Goal: Transaction & Acquisition: Subscribe to service/newsletter

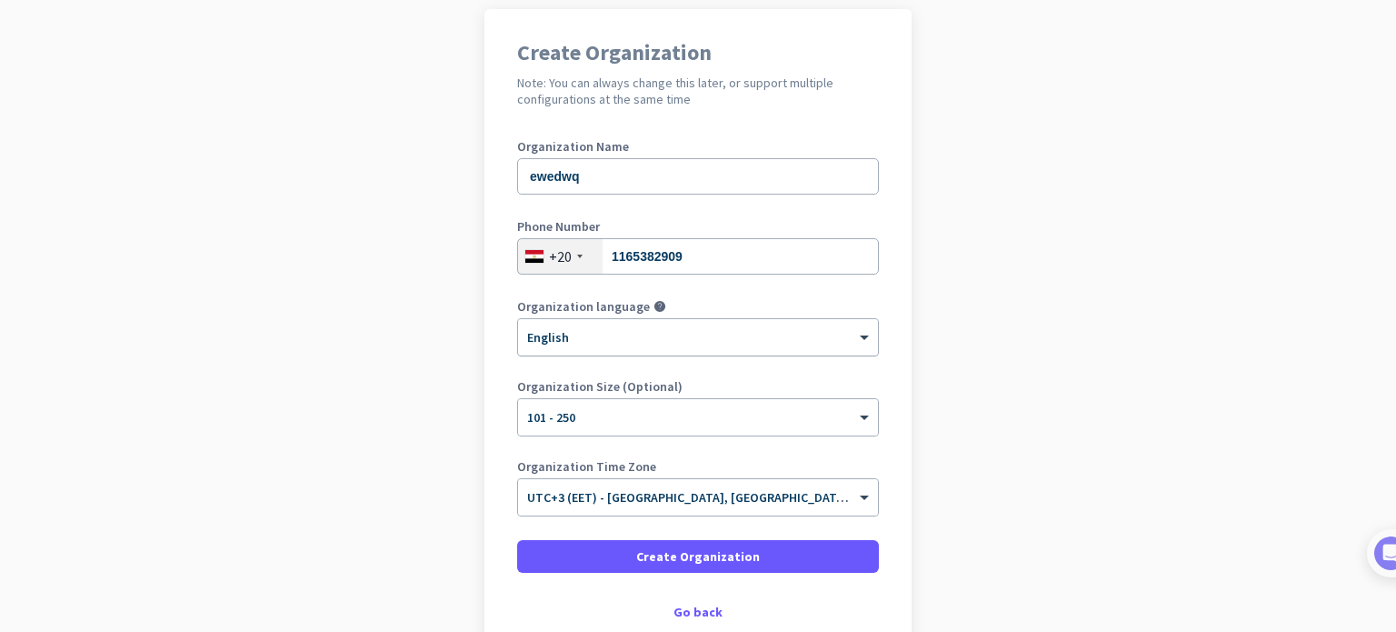
scroll to position [65, 0]
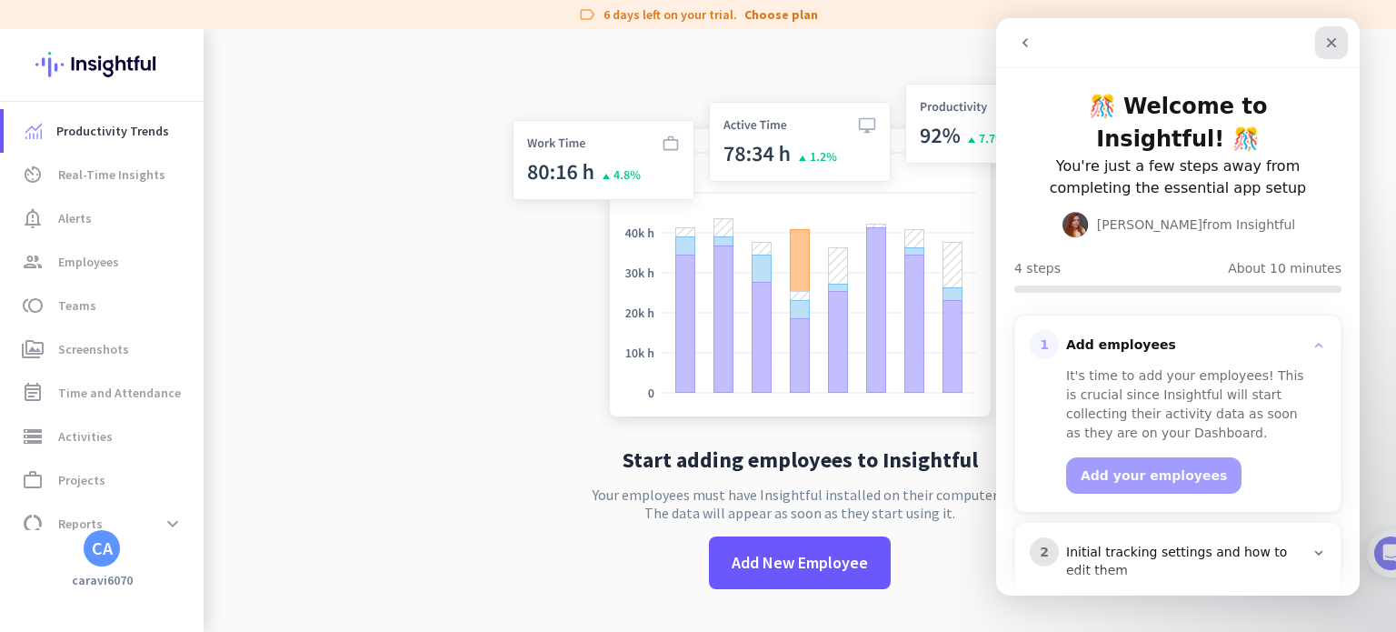
click at [1320, 40] on div "Close" at bounding box center [1331, 42] width 33 height 33
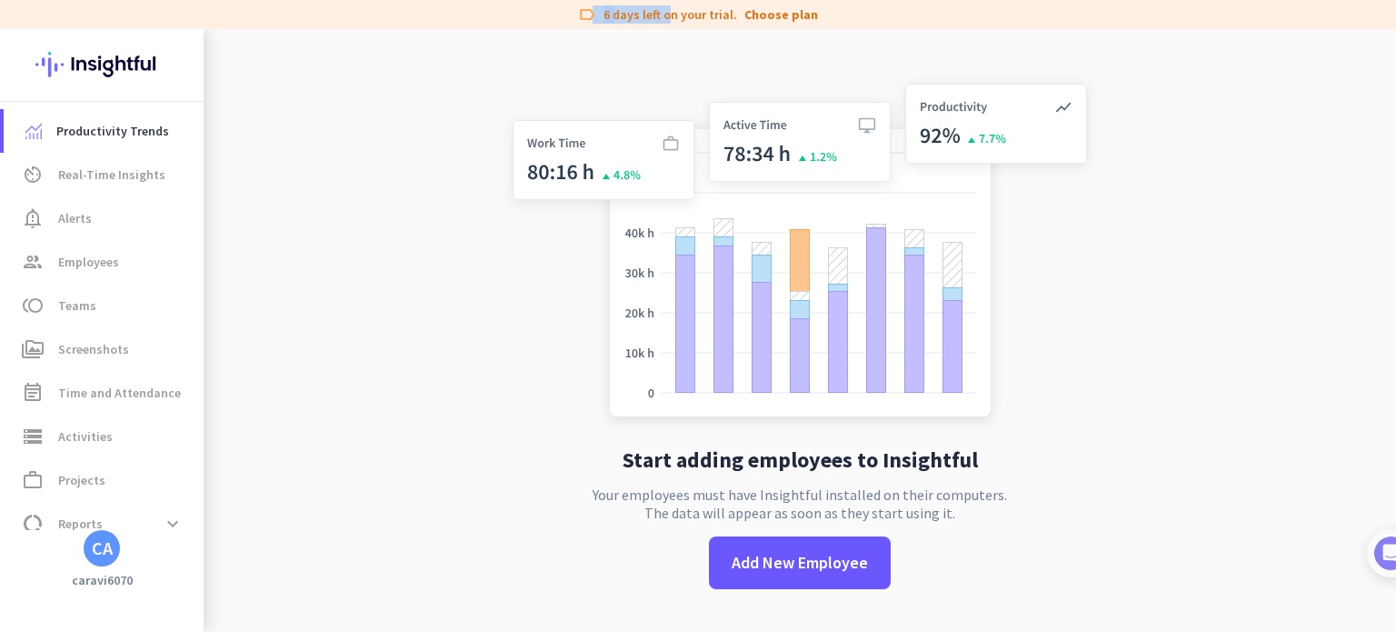
drag, startPoint x: 597, startPoint y: 15, endPoint x: 697, endPoint y: 26, distance: 100.7
click at [697, 26] on div "label 6 days left on your trial. Choose plan" at bounding box center [698, 14] width 1396 height 29
click at [84, 274] on link "group Employees" at bounding box center [104, 262] width 200 height 44
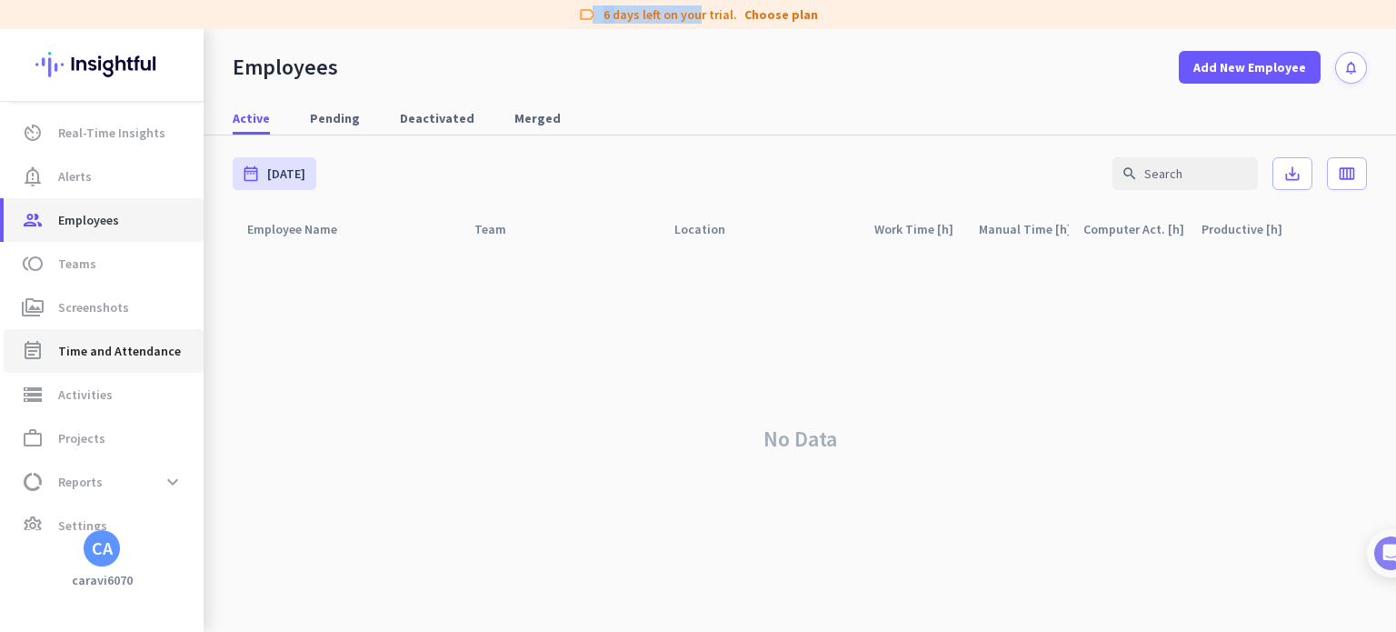
scroll to position [65, 0]
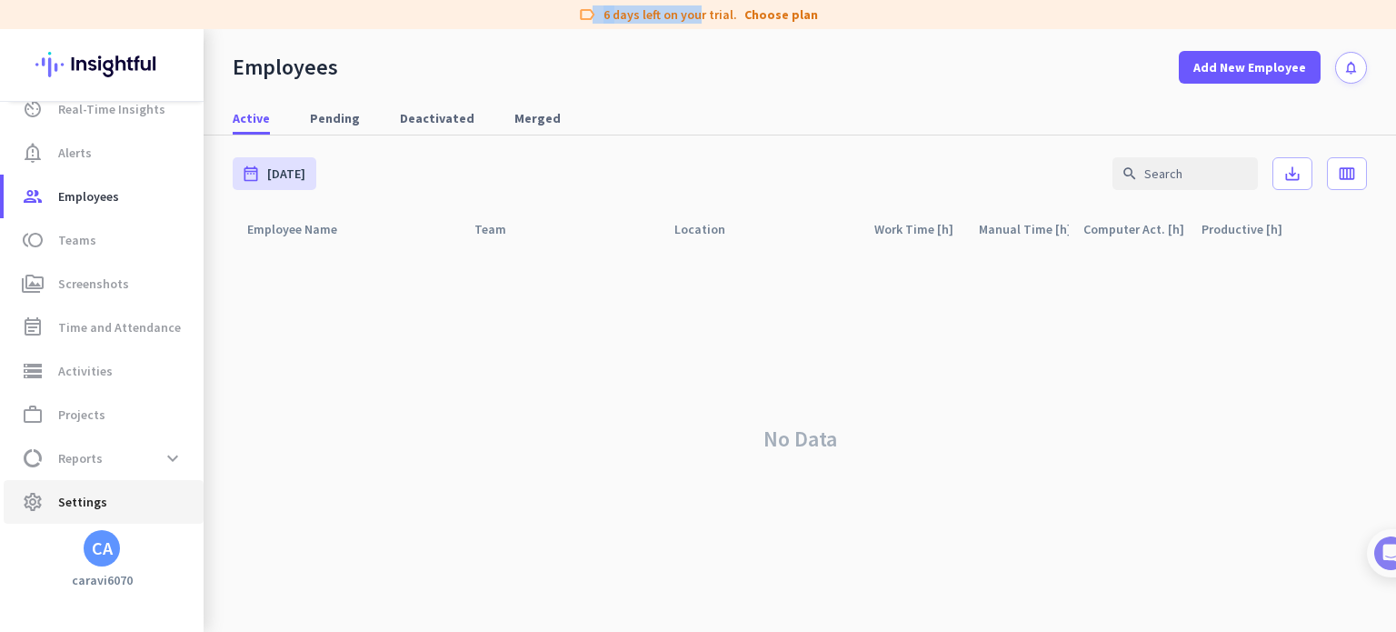
click at [91, 493] on span "Settings" at bounding box center [82, 502] width 49 height 22
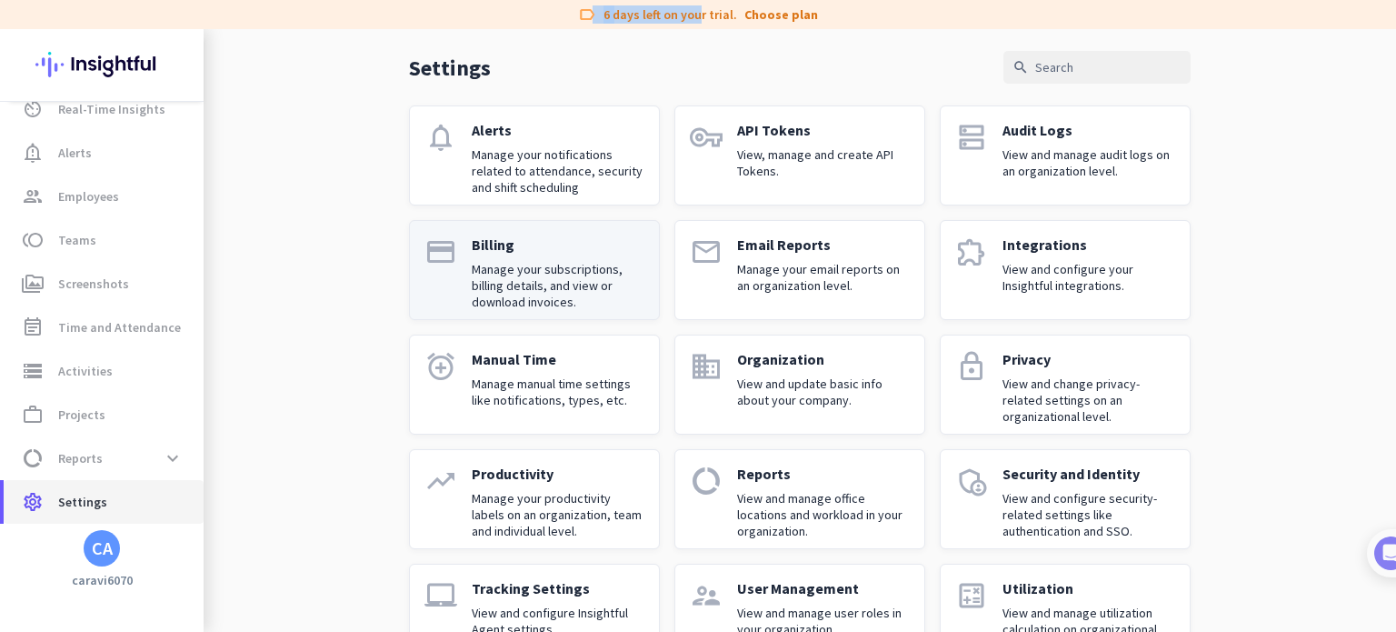
scroll to position [126, 0]
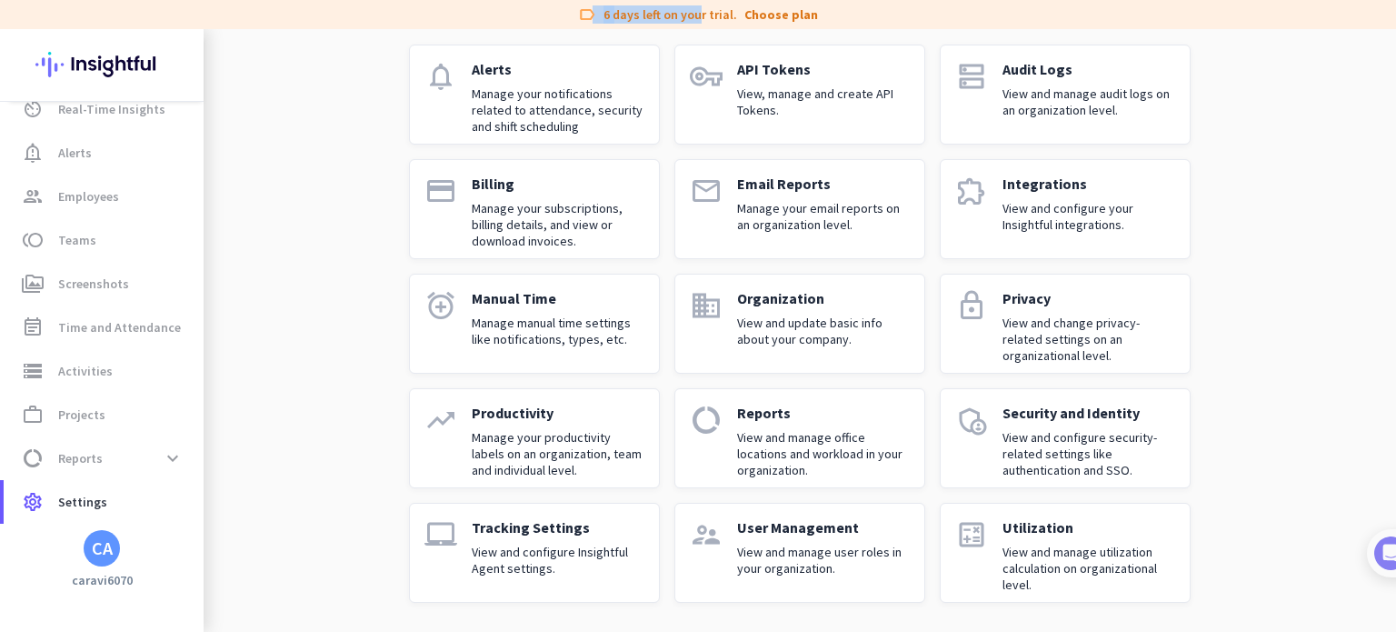
click at [1042, 185] on p "Integrations" at bounding box center [1089, 184] width 173 height 18
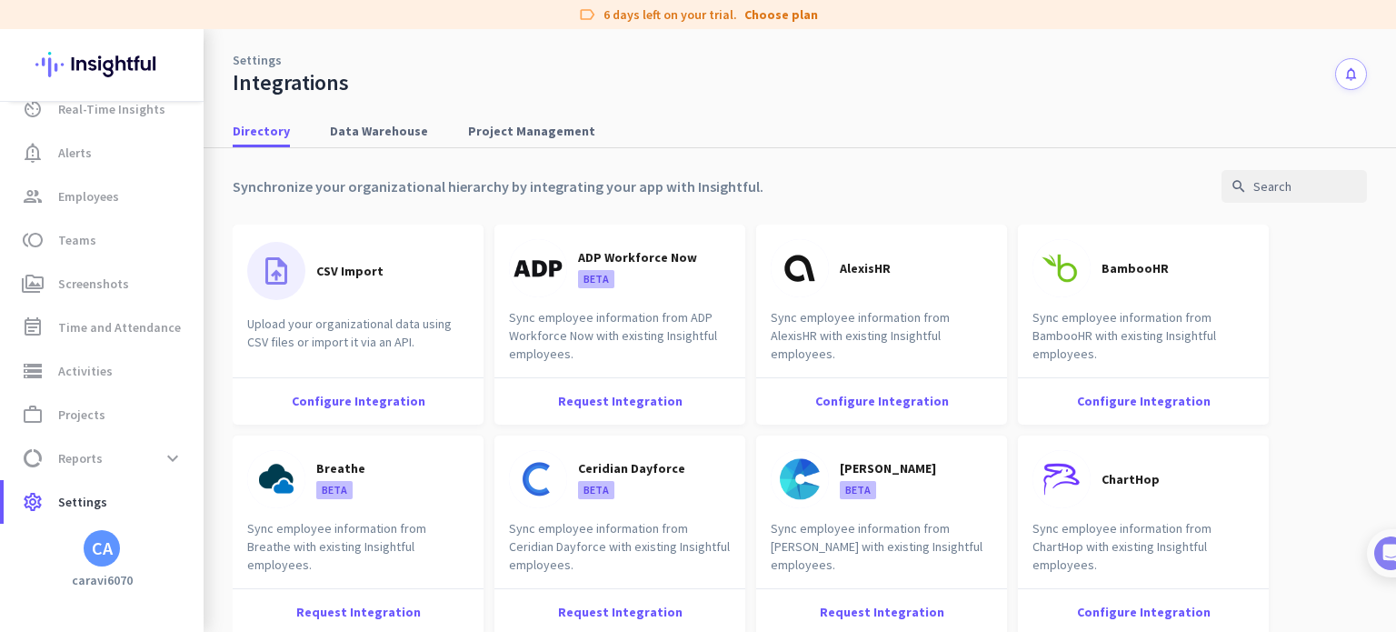
click at [995, 163] on div "Synchronize your organizational hierarchy by integrating your app with Insightf…" at bounding box center [800, 400] width 1135 height 505
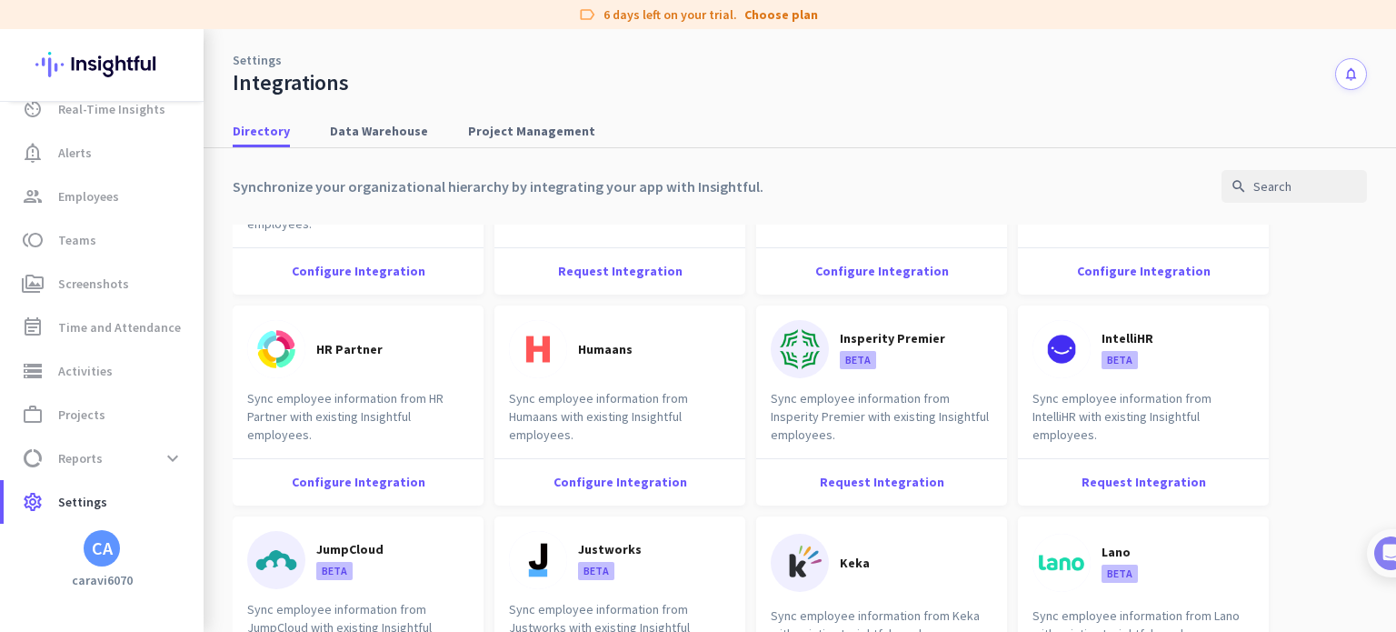
scroll to position [818, 0]
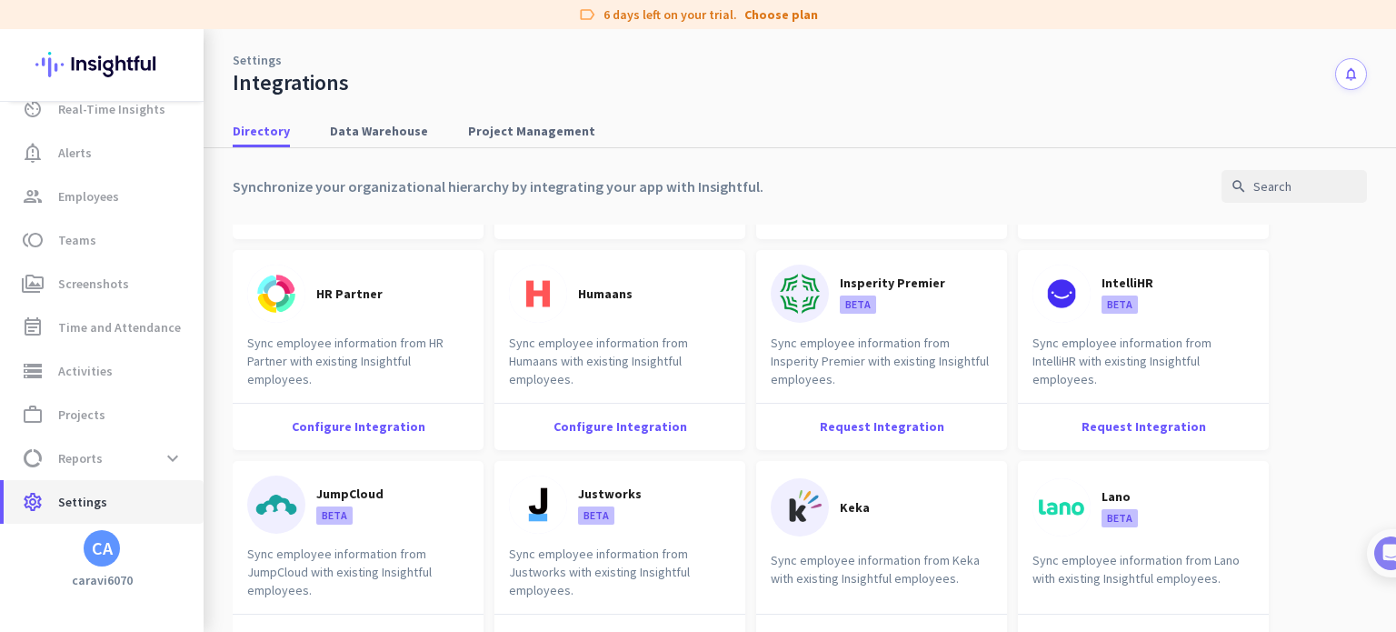
click at [61, 501] on span "Settings" at bounding box center [82, 502] width 49 height 22
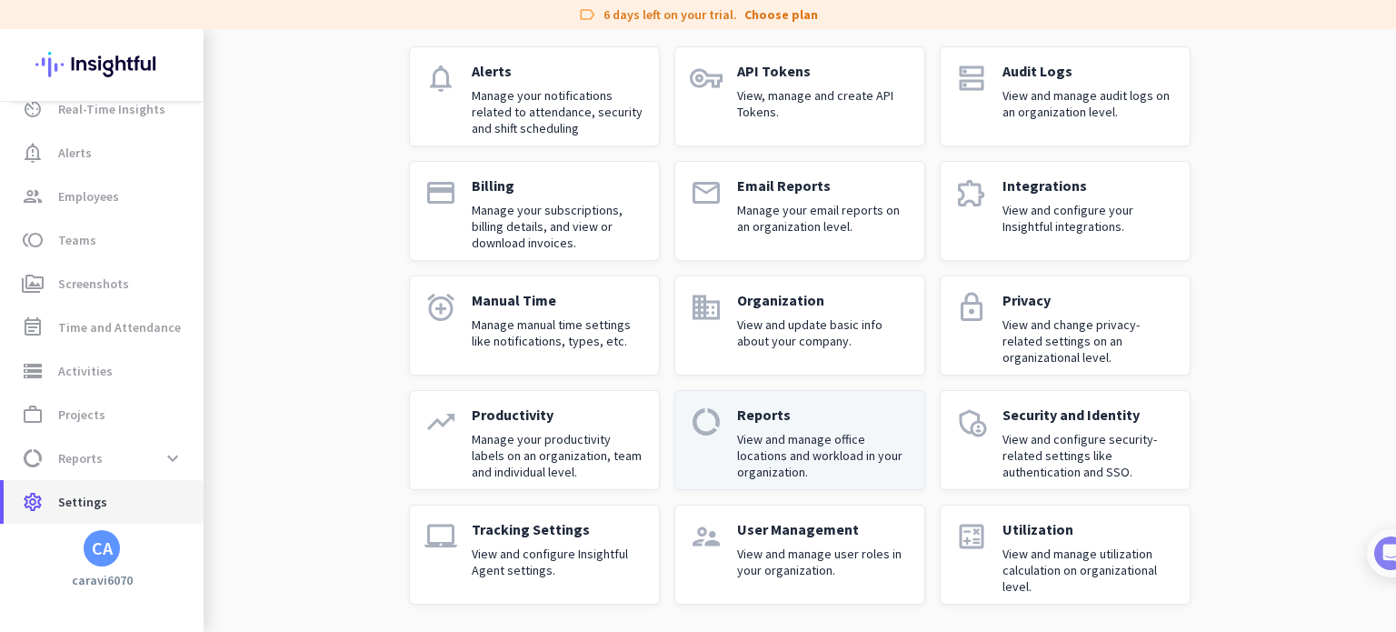
scroll to position [126, 0]
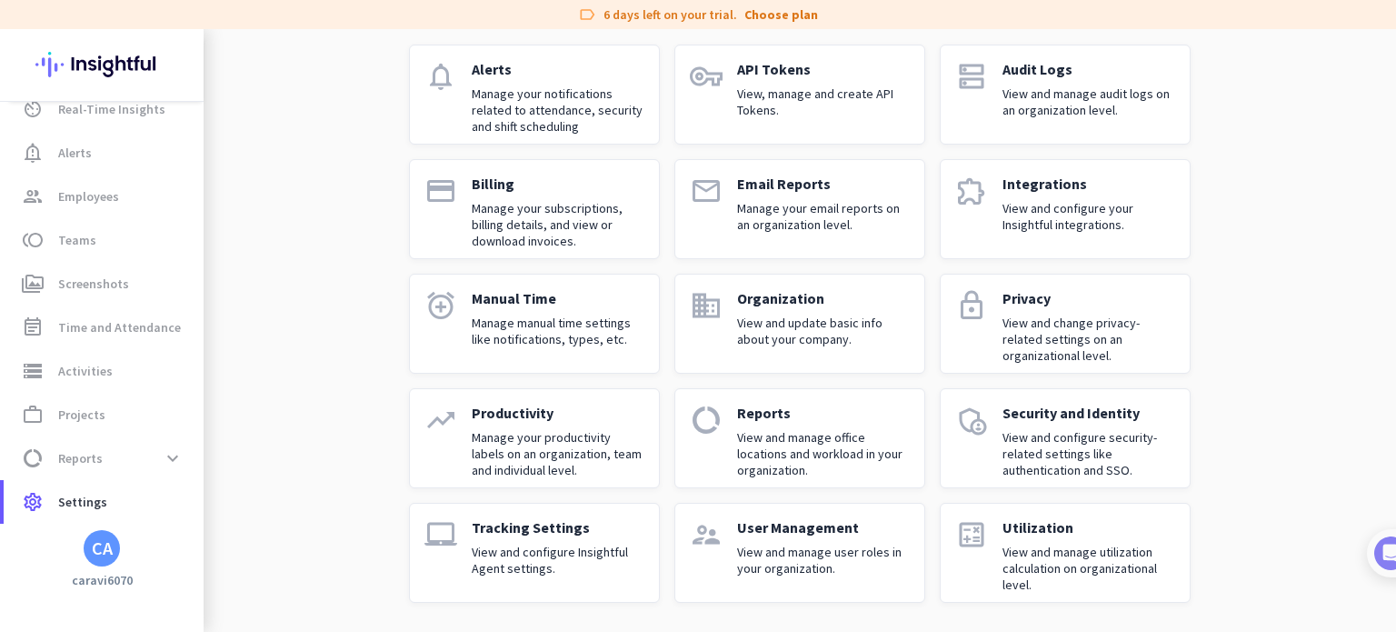
click at [532, 545] on p "View and configure Insightful Agent settings." at bounding box center [558, 560] width 173 height 33
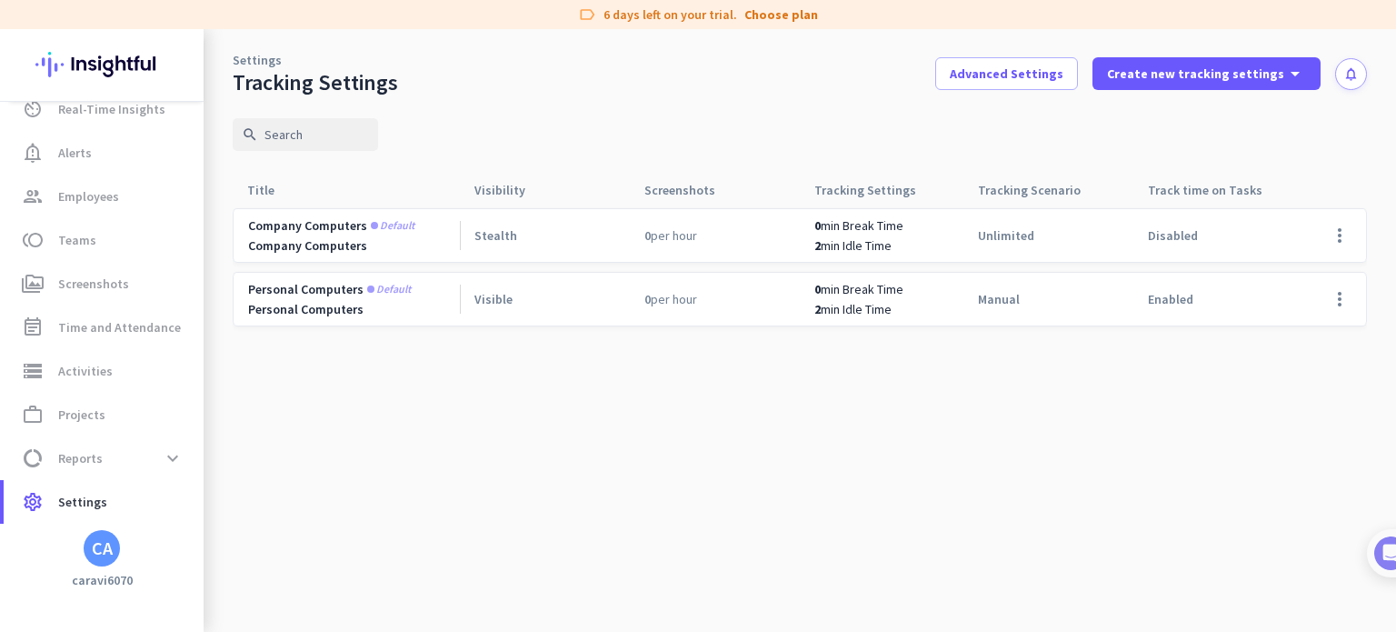
click at [496, 235] on span "Stealth" at bounding box center [496, 235] width 43 height 16
click at [1345, 240] on span at bounding box center [1340, 236] width 44 height 44
click at [863, 466] on div at bounding box center [698, 316] width 1396 height 632
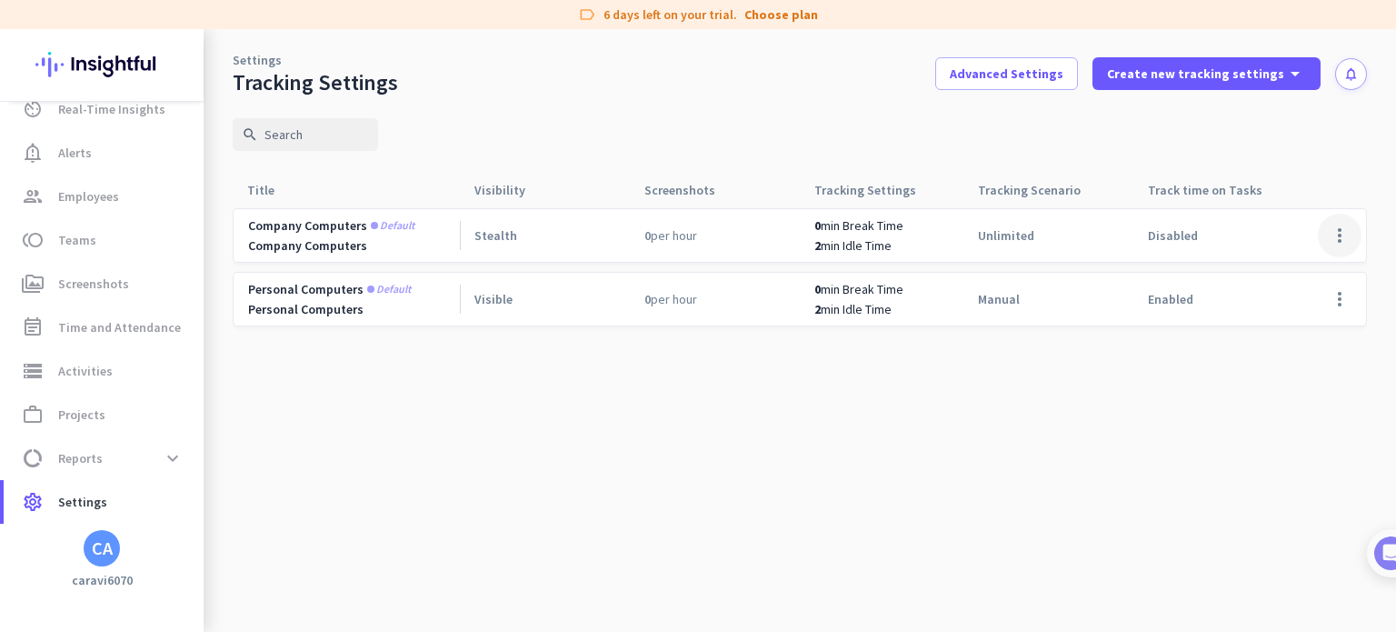
click at [1335, 237] on span at bounding box center [1340, 236] width 44 height 44
click at [1246, 271] on div "Edit" at bounding box center [1303, 273] width 116 height 33
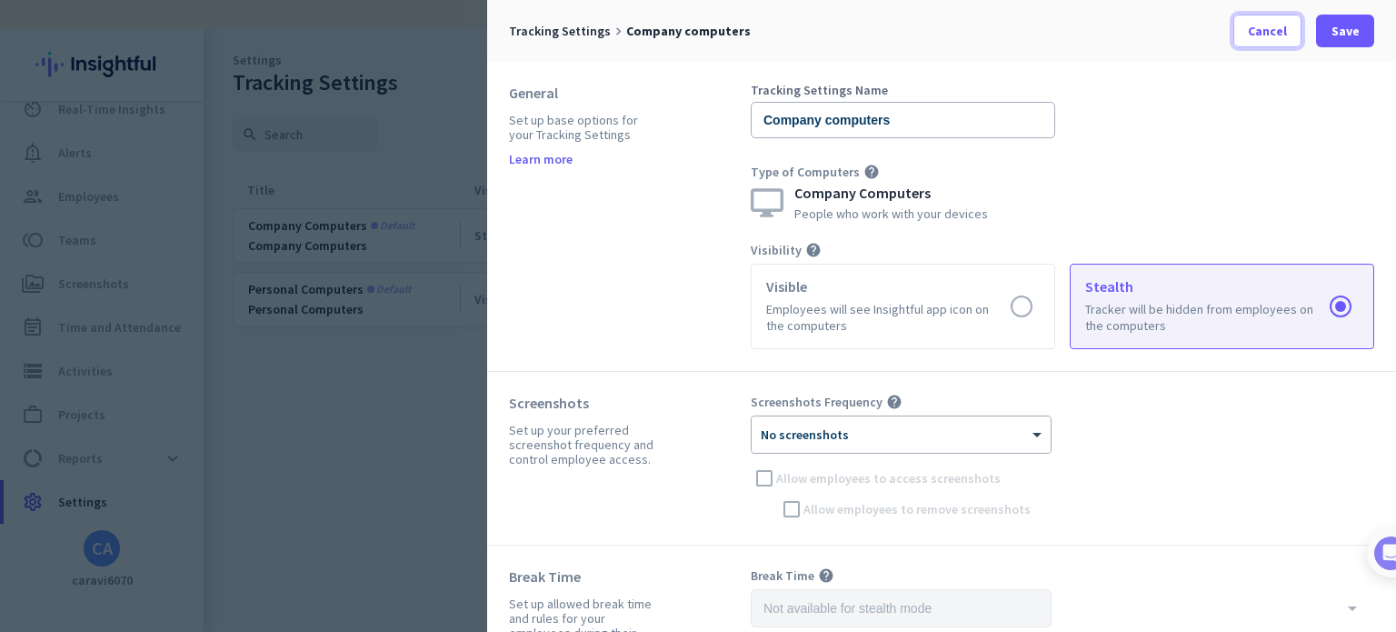
drag, startPoint x: 1272, startPoint y: 32, endPoint x: 1051, endPoint y: 106, distance: 233.2
click at [1268, 33] on span "Cancel" at bounding box center [1267, 31] width 39 height 18
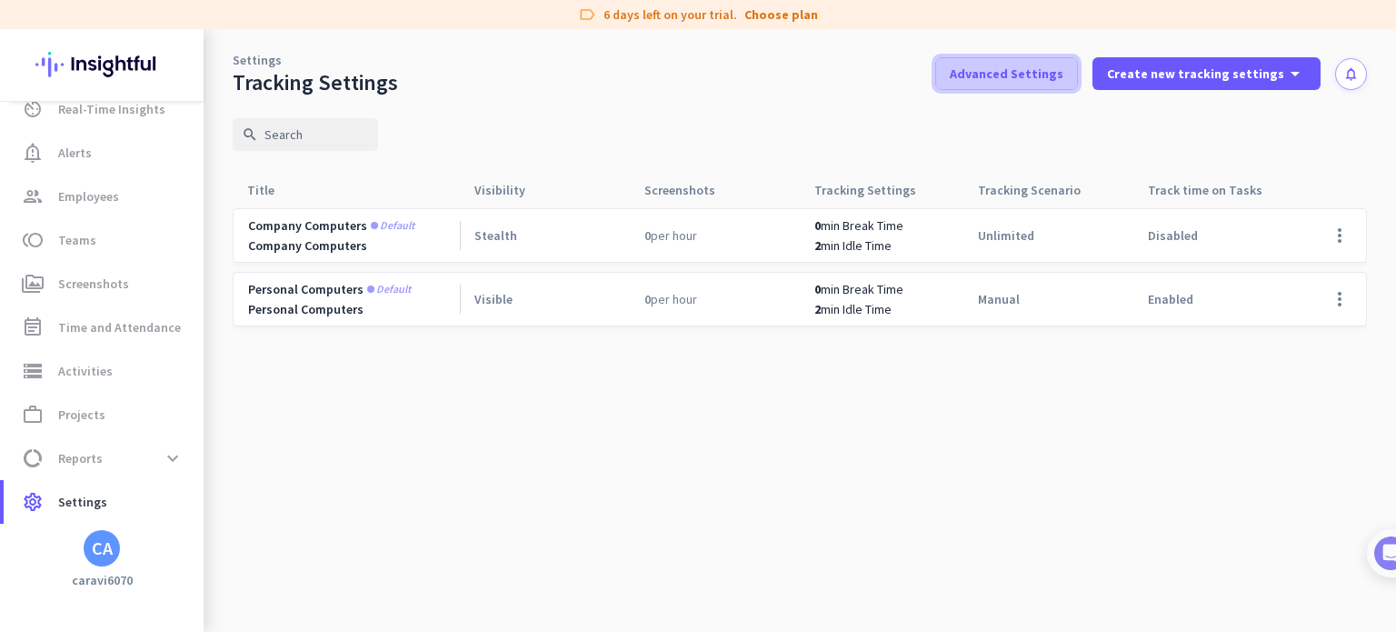
click at [1057, 73] on span "Advanced Settings" at bounding box center [1007, 74] width 114 height 18
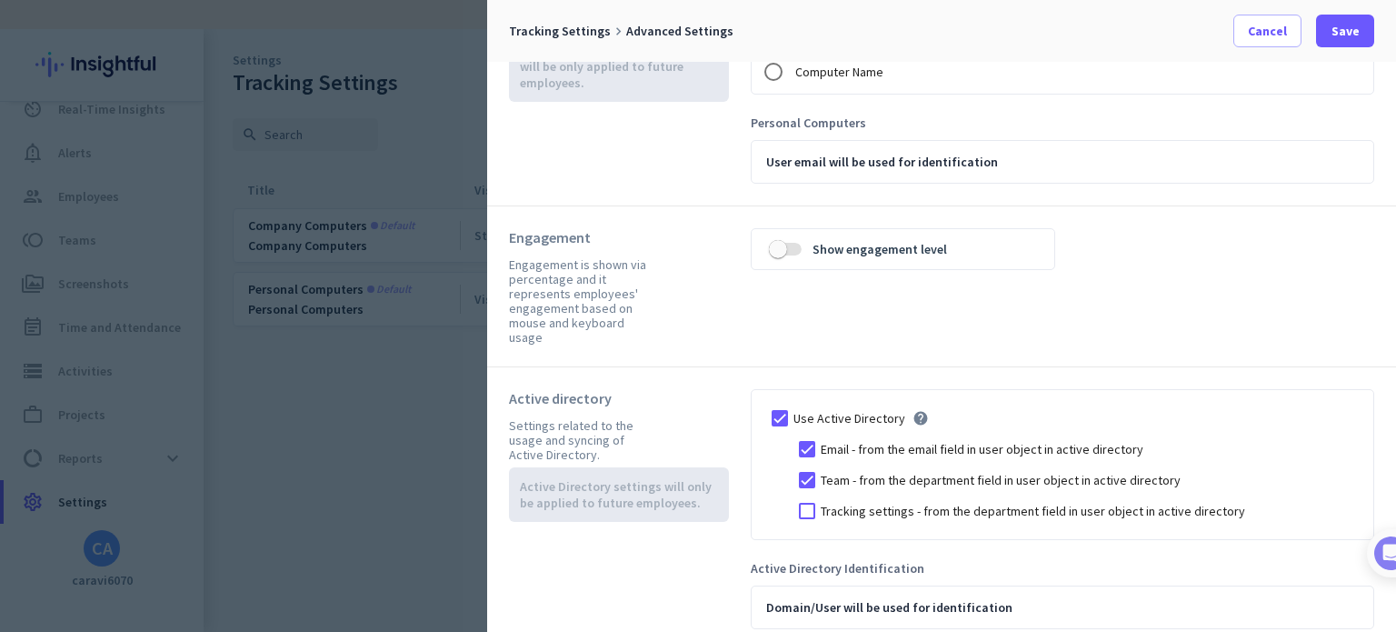
scroll to position [404, 0]
click at [1276, 37] on span "Cancel" at bounding box center [1267, 31] width 39 height 18
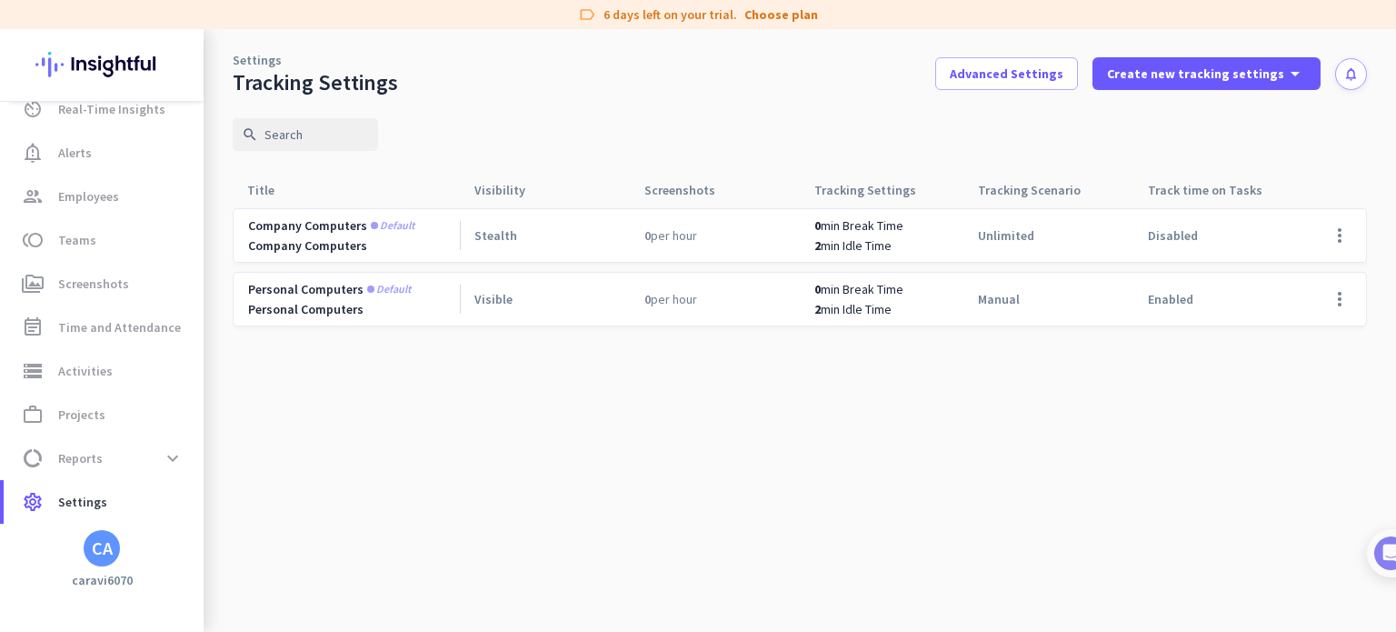
click at [387, 294] on span "Default" at bounding box center [389, 289] width 44 height 11
click at [1340, 293] on span at bounding box center [1340, 299] width 44 height 44
click at [527, 432] on div at bounding box center [698, 316] width 1396 height 632
drag, startPoint x: 524, startPoint y: 243, endPoint x: 462, endPoint y: 243, distance: 61.8
click at [462, 243] on div "Stealth" at bounding box center [545, 235] width 170 height 53
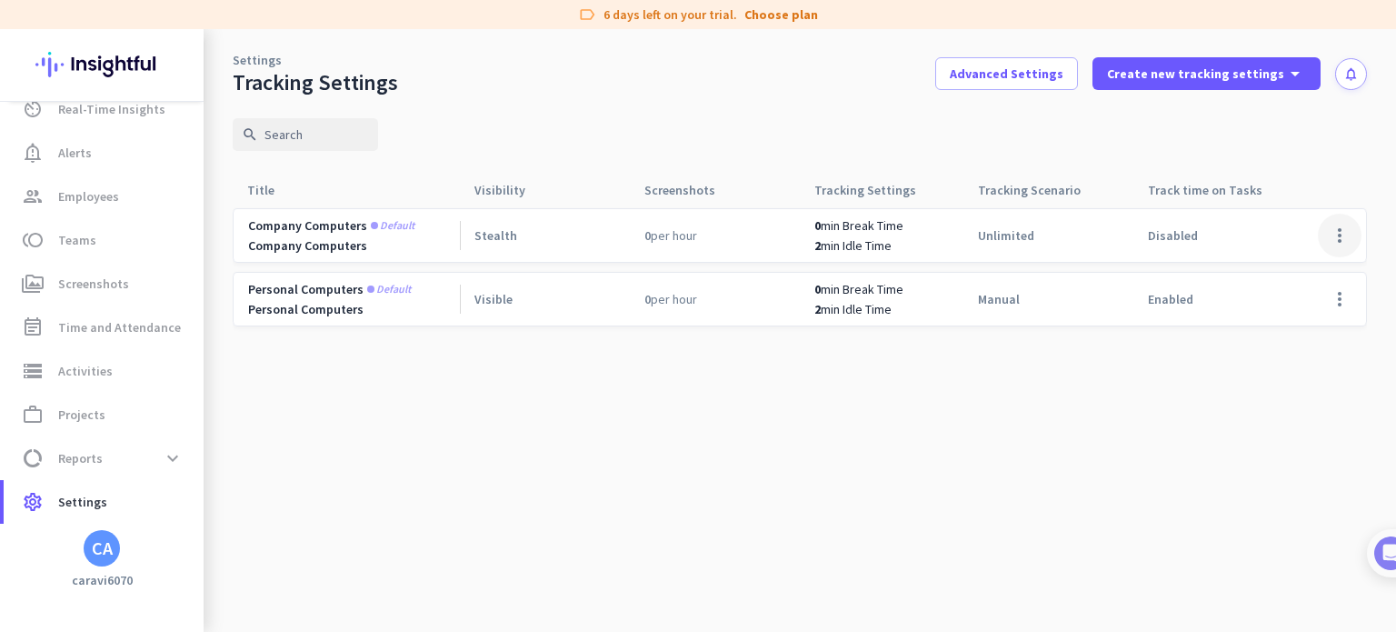
click at [1339, 232] on span at bounding box center [1340, 236] width 44 height 44
click at [1281, 273] on span "Edit" at bounding box center [1271, 273] width 23 height 16
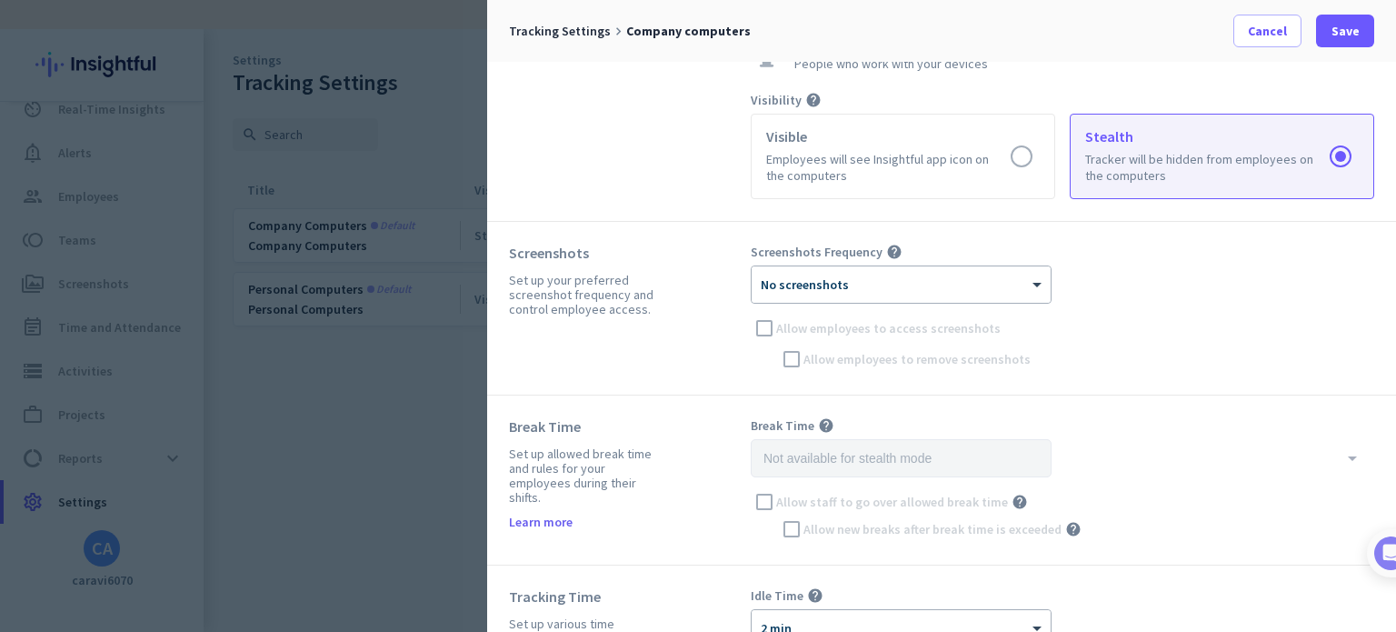
scroll to position [182, 0]
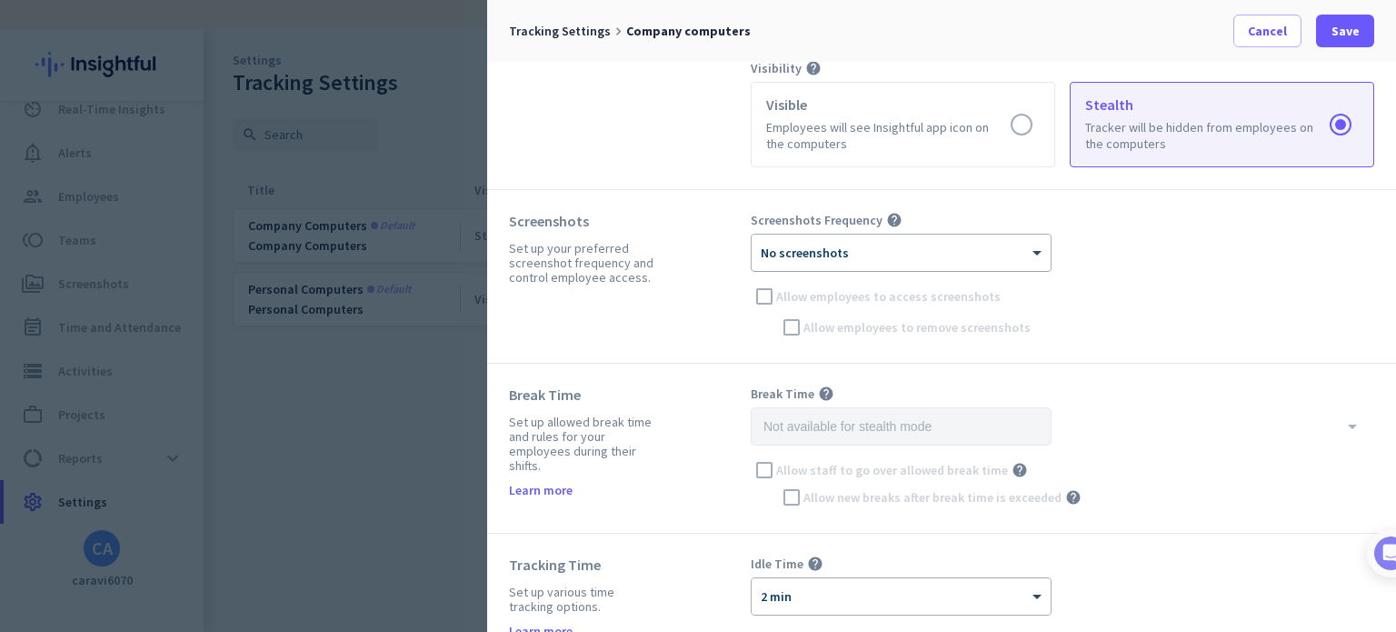
click at [891, 256] on div "× No screenshots" at bounding box center [890, 252] width 276 height 15
click at [829, 272] on div "Screenshots Frequency help × No screenshots Allow employees to access screensho…" at bounding box center [1063, 276] width 624 height 129
click at [811, 265] on div "× No screenshots" at bounding box center [901, 253] width 299 height 36
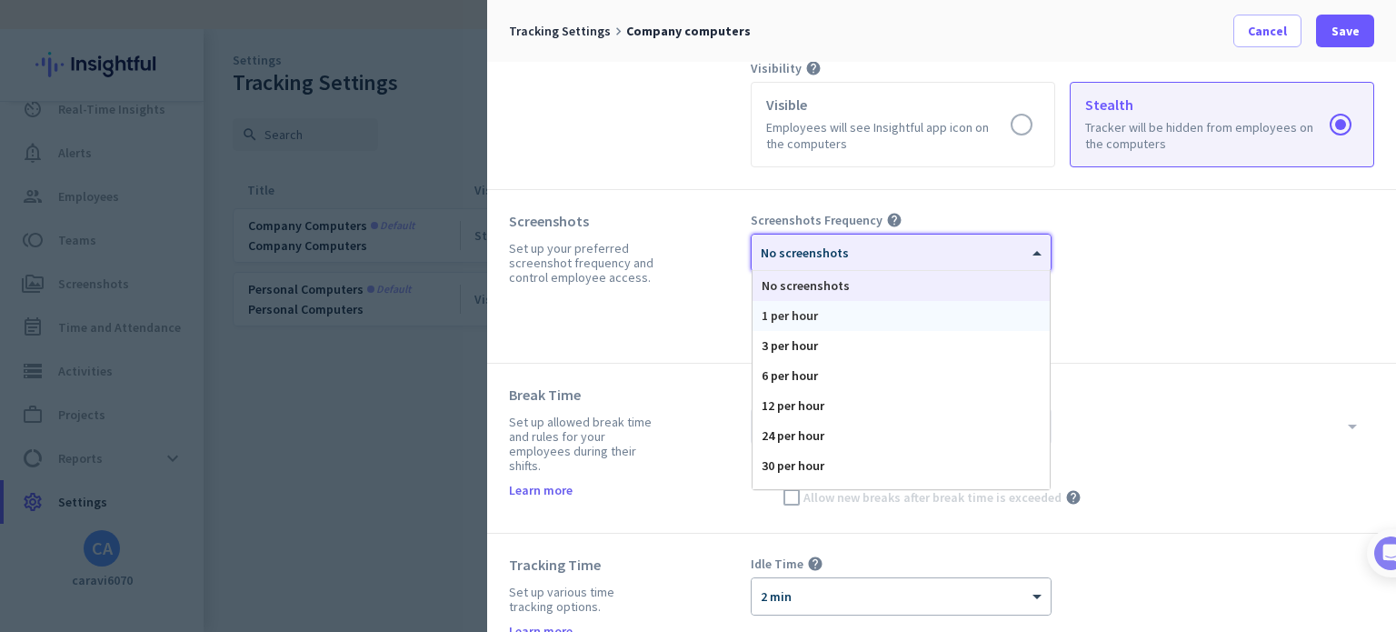
click at [788, 304] on div "1 per hour" at bounding box center [901, 316] width 297 height 30
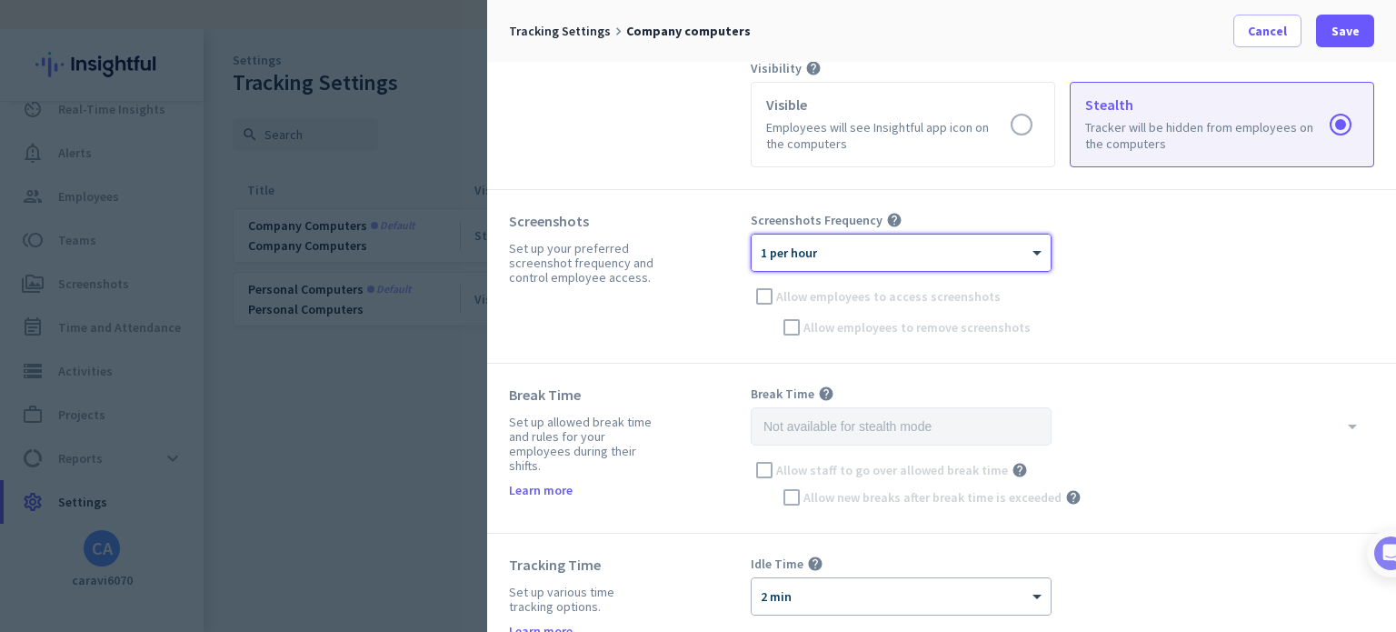
drag, startPoint x: 775, startPoint y: 295, endPoint x: 778, endPoint y: 307, distance: 12.4
click at [775, 295] on div "Screenshots Frequency help × 1 per hour Allow employees to access screenshots A…" at bounding box center [1063, 276] width 624 height 129
click at [770, 302] on div "Screenshots Frequency help × 1 per hour Allow employees to access screenshots A…" at bounding box center [1063, 276] width 624 height 129
drag, startPoint x: 788, startPoint y: 324, endPoint x: 771, endPoint y: 301, distance: 28.5
click at [787, 322] on div "Screenshots Frequency help × 1 per hour Allow employees to access screenshots A…" at bounding box center [1063, 276] width 624 height 129
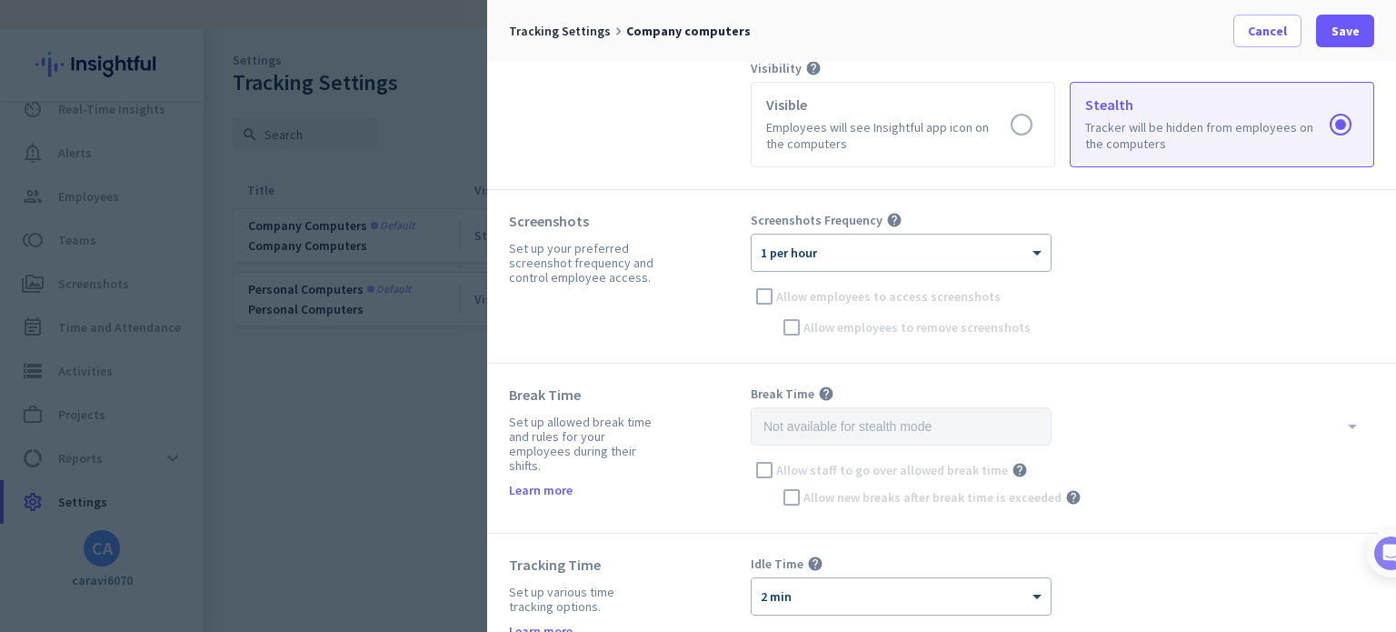
click at [761, 290] on div "Screenshots Frequency help × 1 per hour Allow employees to access screenshots A…" at bounding box center [1063, 276] width 624 height 129
click at [767, 300] on div "Screenshots Frequency help × 1 per hour Allow employees to access screenshots A…" at bounding box center [1063, 276] width 624 height 129
click at [791, 317] on div "Screenshots Frequency help × 1 per hour Allow employees to access screenshots A…" at bounding box center [1063, 276] width 624 height 129
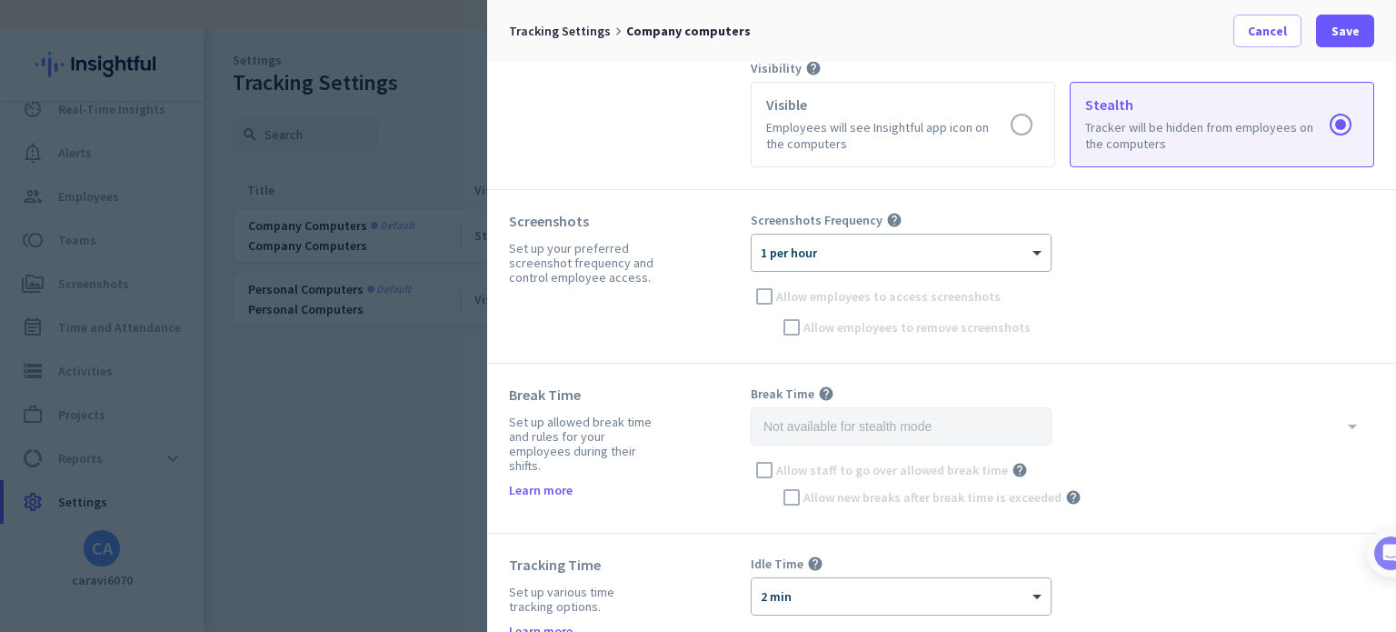
click at [791, 317] on div "Screenshots Frequency help × 1 per hour Allow employees to access screenshots A…" at bounding box center [1063, 276] width 624 height 129
drag, startPoint x: 507, startPoint y: 252, endPoint x: 621, endPoint y: 267, distance: 114.7
click at [616, 266] on div "Screenshots Set up your preferred screenshot frequency and control employee acc…" at bounding box center [941, 277] width 909 height 174
click at [844, 263] on div "× 1 per hour" at bounding box center [901, 253] width 299 height 36
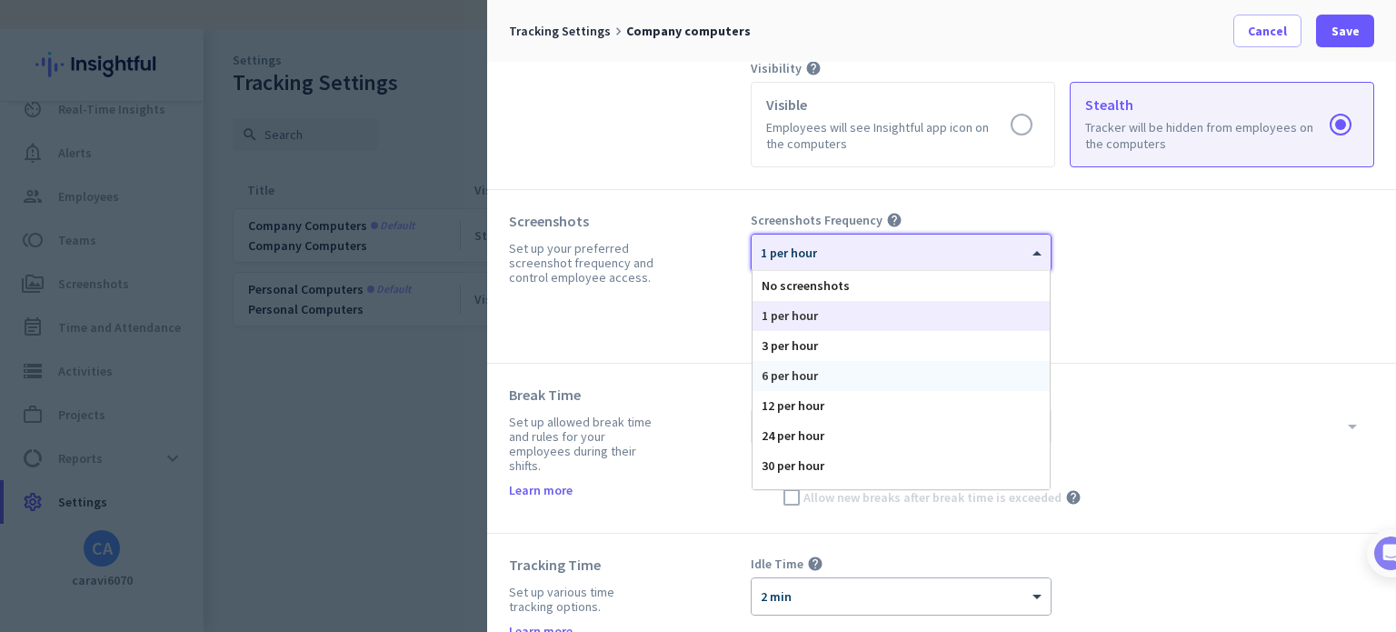
click at [832, 380] on div "6 per hour" at bounding box center [901, 376] width 297 height 30
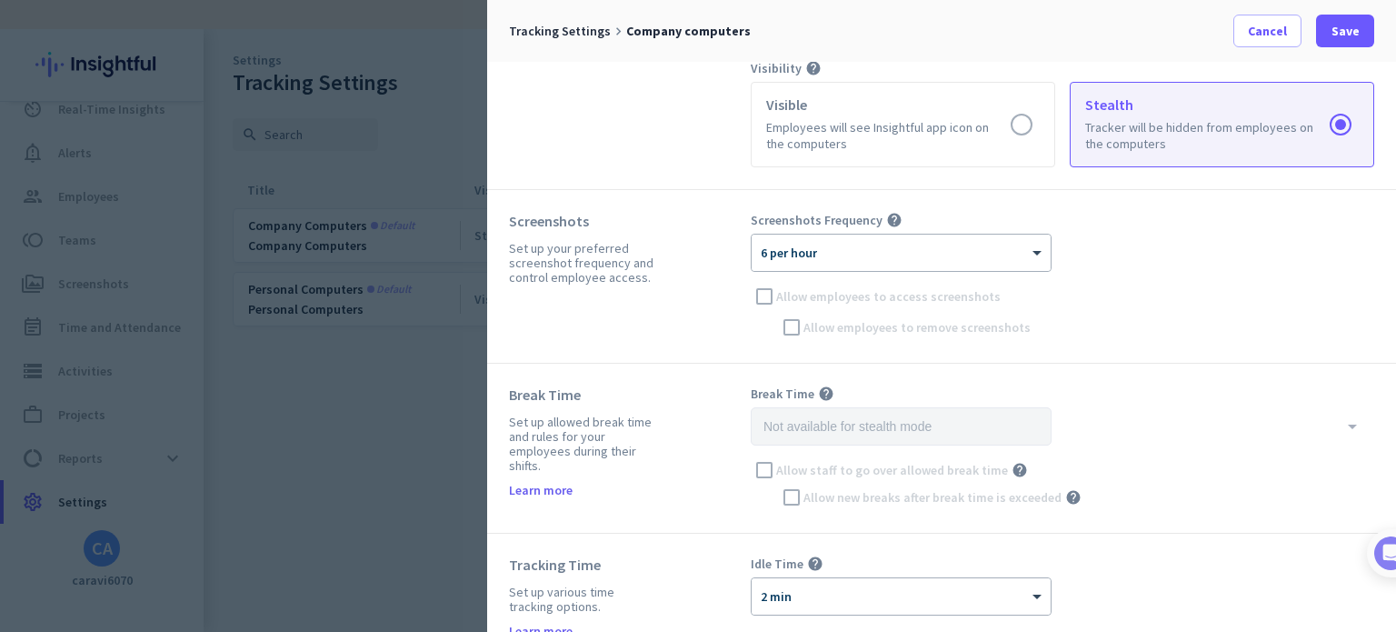
drag, startPoint x: 815, startPoint y: 326, endPoint x: 796, endPoint y: 325, distance: 18.3
click at [814, 326] on div "Screenshots Frequency help × 6 per hour Allow employees to access screenshots A…" at bounding box center [1063, 276] width 624 height 129
click at [796, 325] on div "Screenshots Frequency help × 6 per hour Allow employees to access screenshots A…" at bounding box center [1063, 276] width 624 height 129
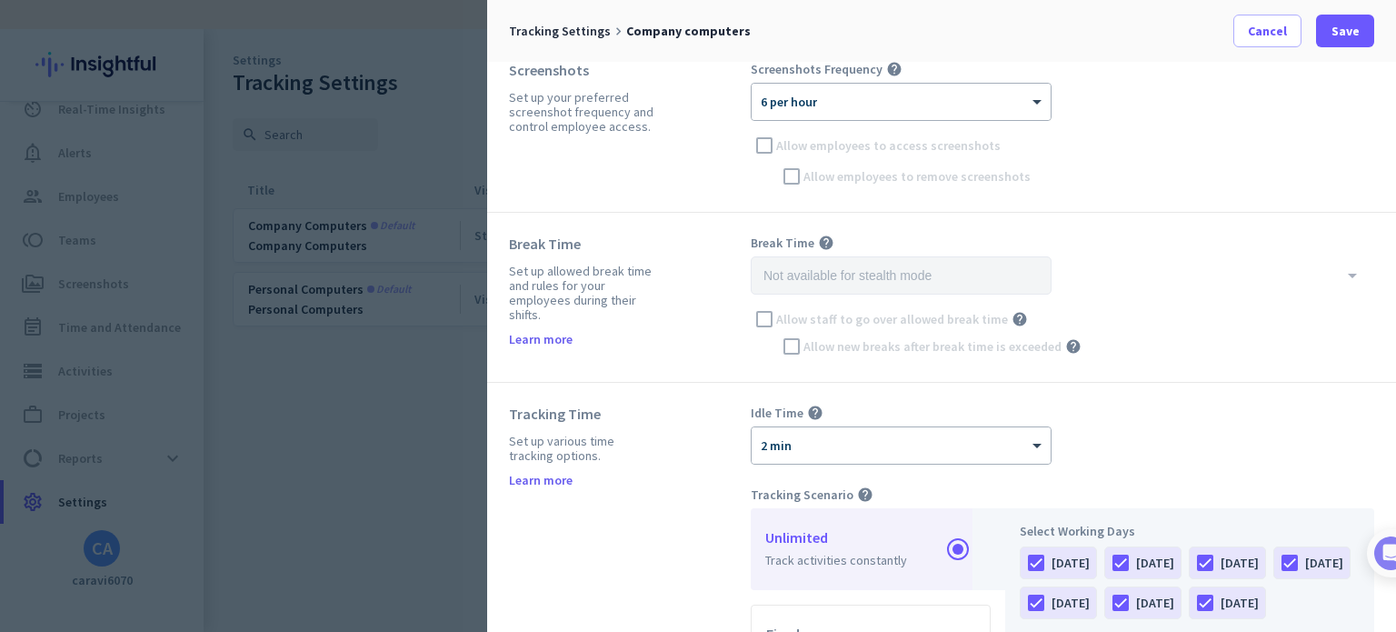
scroll to position [455, 0]
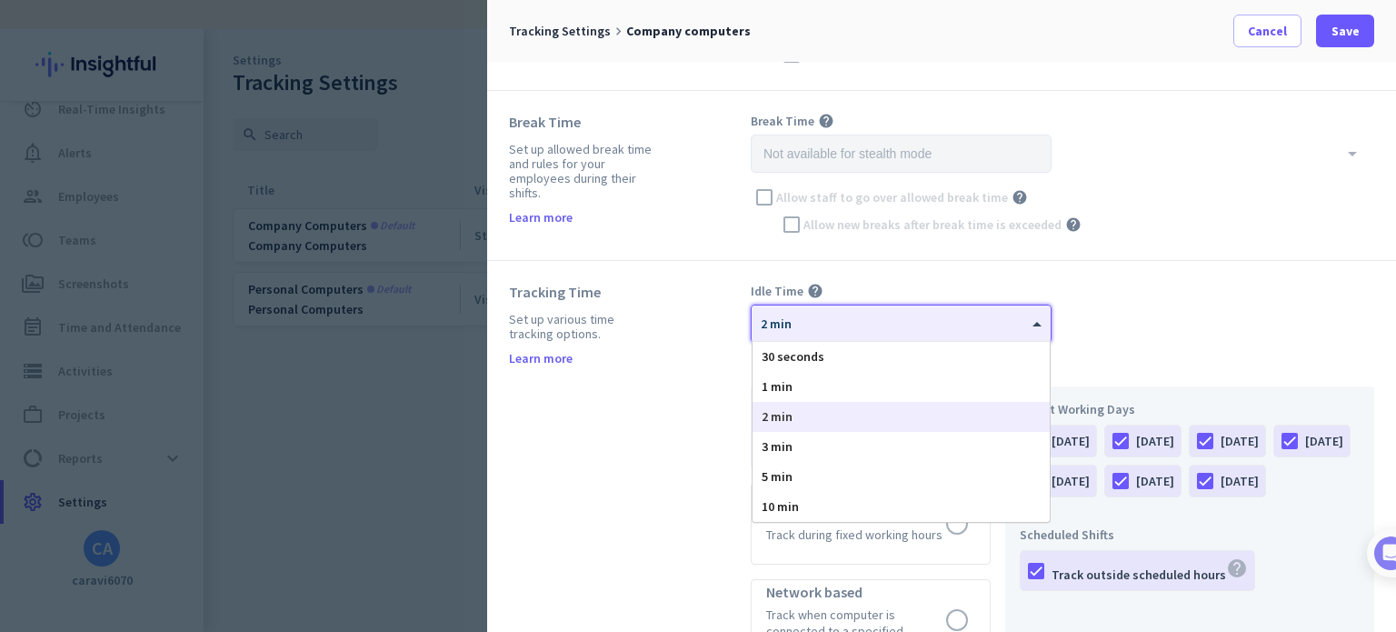
click at [881, 310] on div at bounding box center [901, 317] width 299 height 15
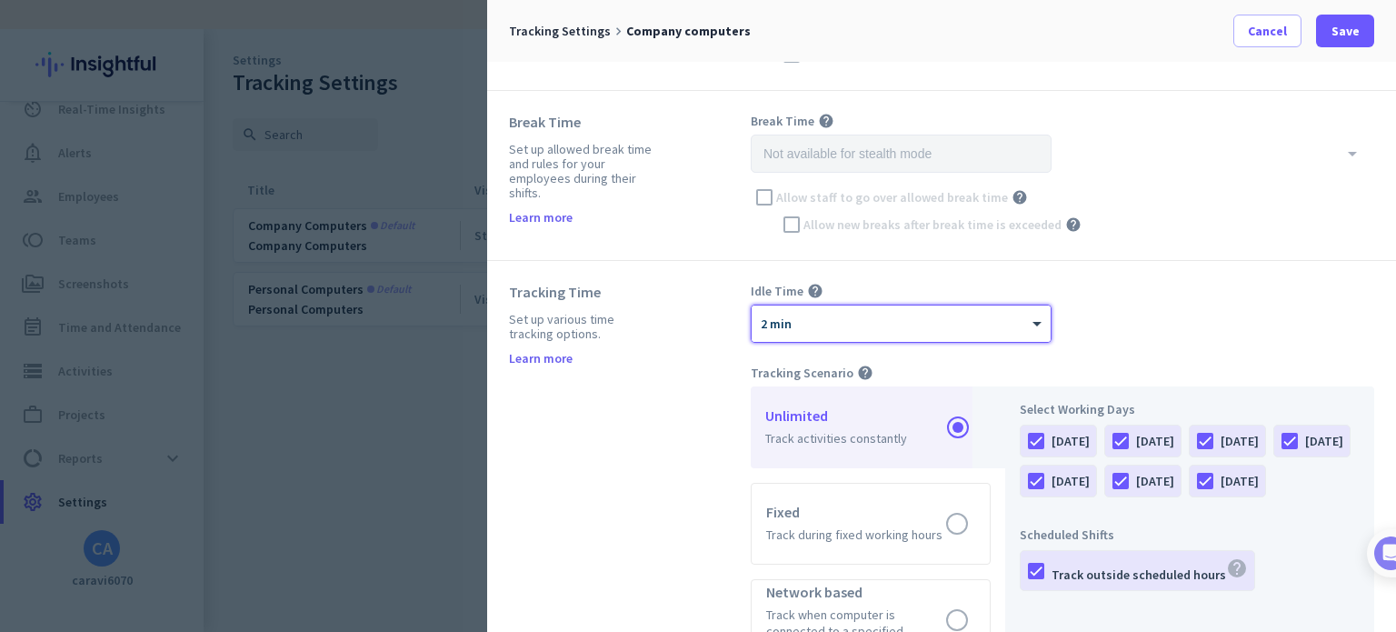
click at [867, 326] on div "× 2 min" at bounding box center [890, 323] width 276 height 15
drag, startPoint x: 505, startPoint y: 291, endPoint x: 567, endPoint y: 291, distance: 61.8
click at [567, 291] on div "Tracking Time Set up various time tracking options. Learn more Idle Time help ×…" at bounding box center [941, 618] width 909 height 715
click at [517, 289] on div "Tracking Time" at bounding box center [584, 292] width 151 height 18
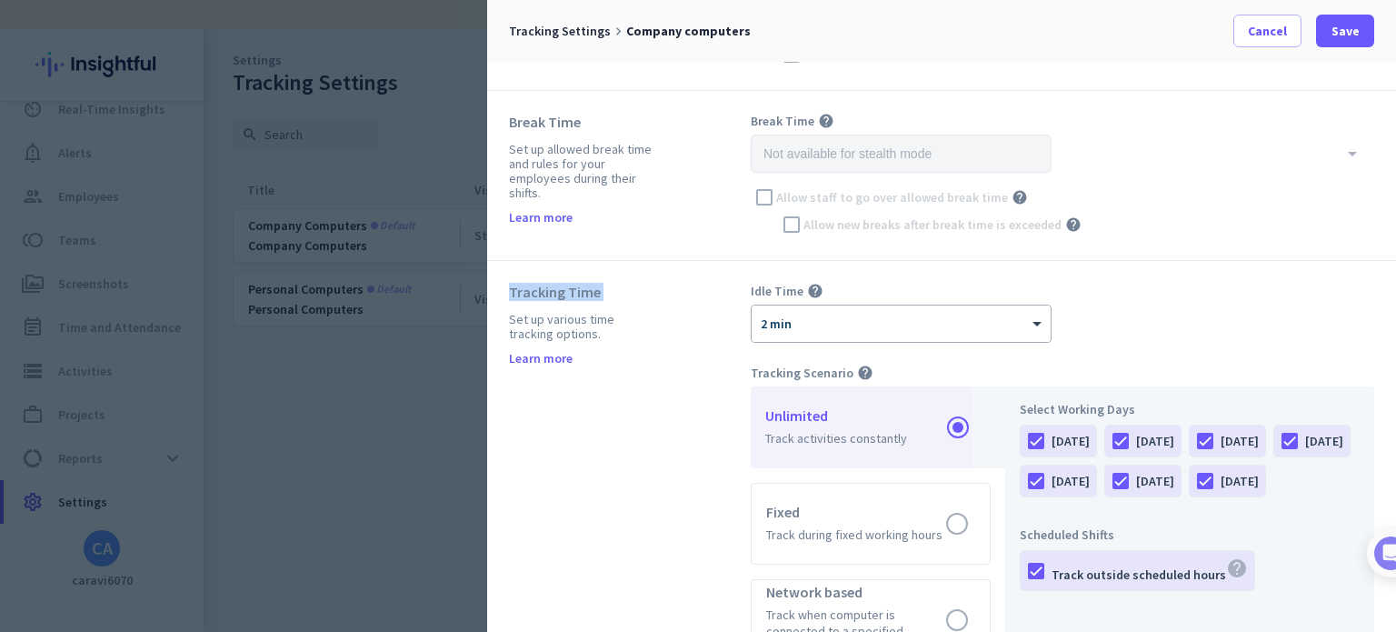
click at [517, 289] on div "Tracking Time" at bounding box center [584, 292] width 151 height 18
click at [632, 335] on div "Set up various time tracking options." at bounding box center [584, 326] width 151 height 29
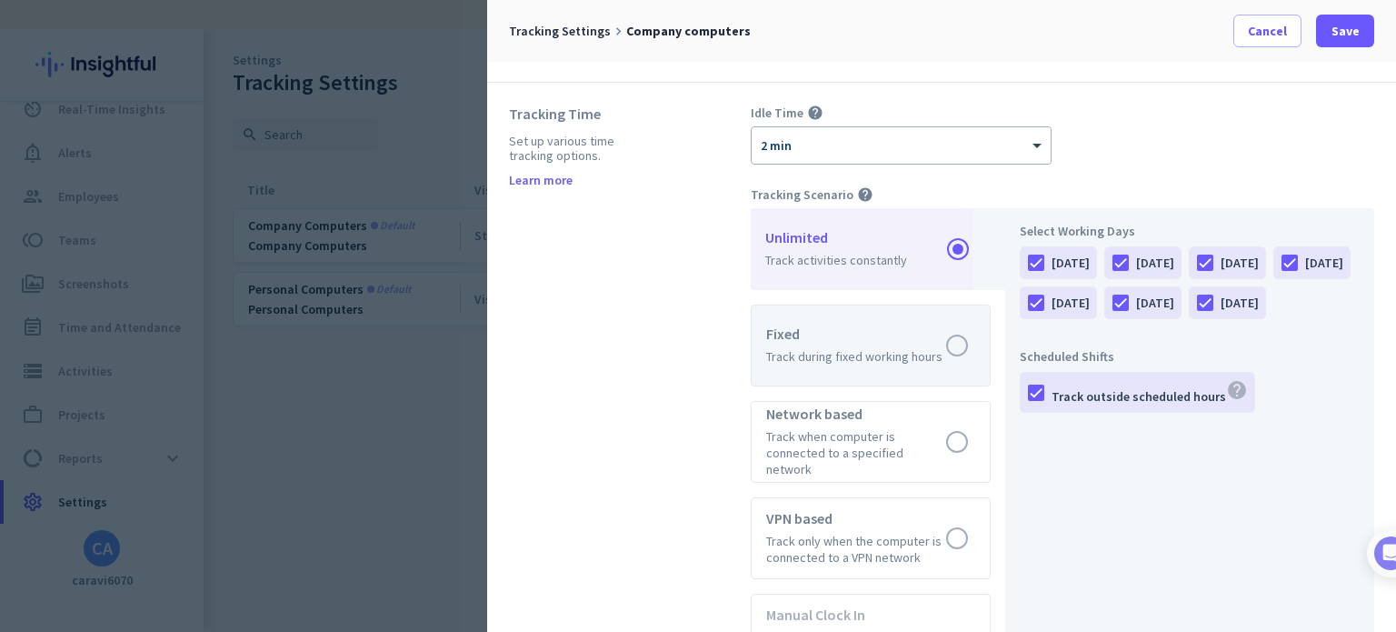
scroll to position [636, 0]
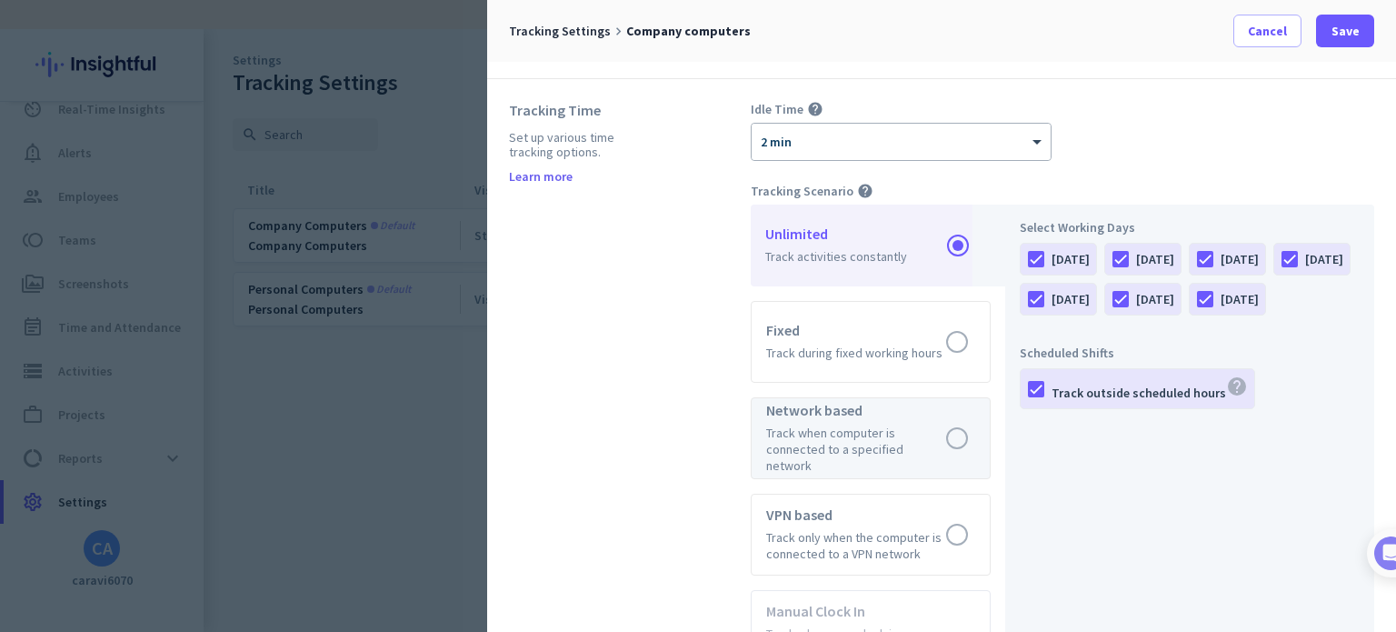
click at [826, 421] on label at bounding box center [871, 438] width 238 height 80
click at [0, 0] on input "radio" at bounding box center [0, 0] width 0 height 0
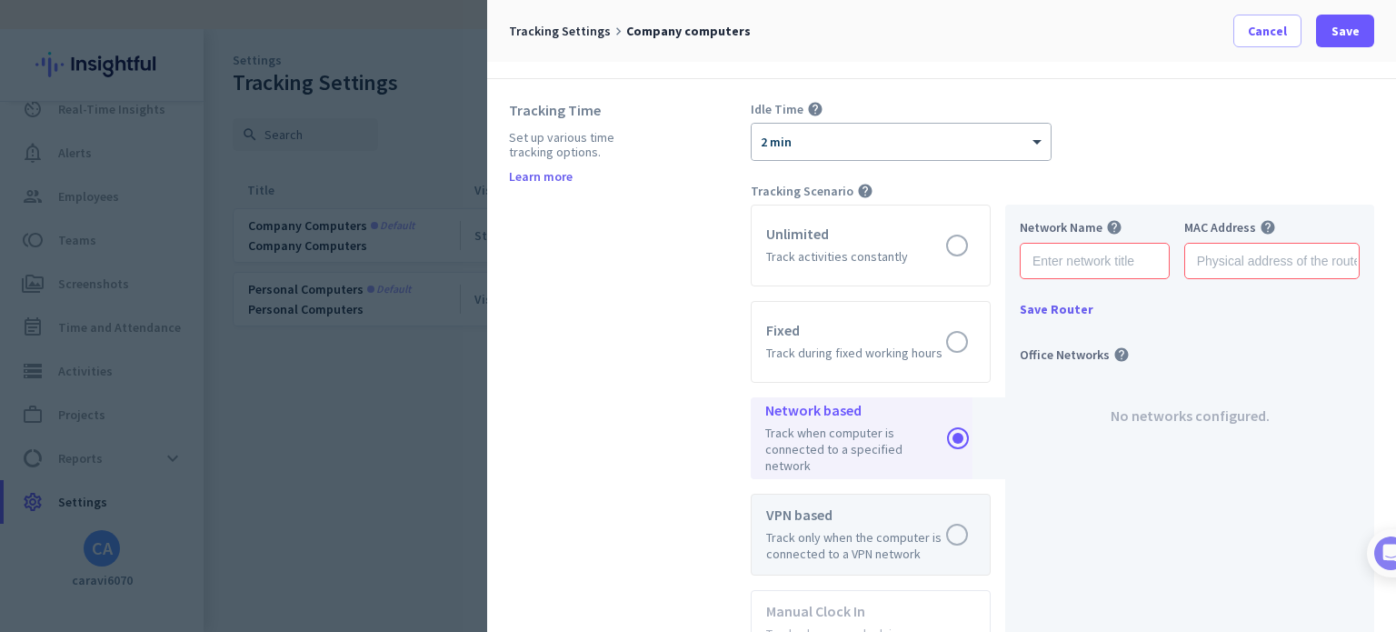
click at [837, 495] on label at bounding box center [871, 535] width 238 height 80
click at [0, 0] on input "radio" at bounding box center [0, 0] width 0 height 0
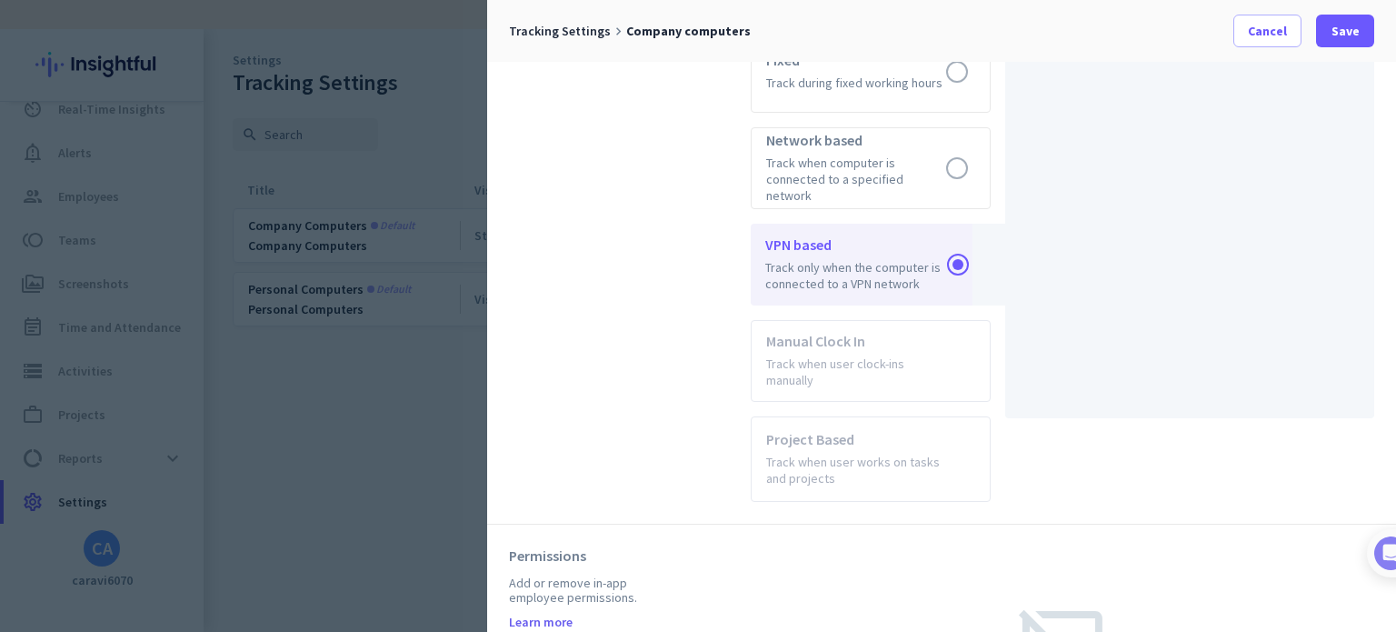
scroll to position [909, 0]
drag, startPoint x: 844, startPoint y: 340, endPoint x: 841, endPoint y: 359, distance: 19.3
click at [844, 341] on app-radio-card "Manual Clock In Track when user clock-ins manually" at bounding box center [871, 358] width 240 height 82
click at [812, 418] on app-radio-card "Project Based Track when user works on tasks and projects" at bounding box center [871, 456] width 240 height 85
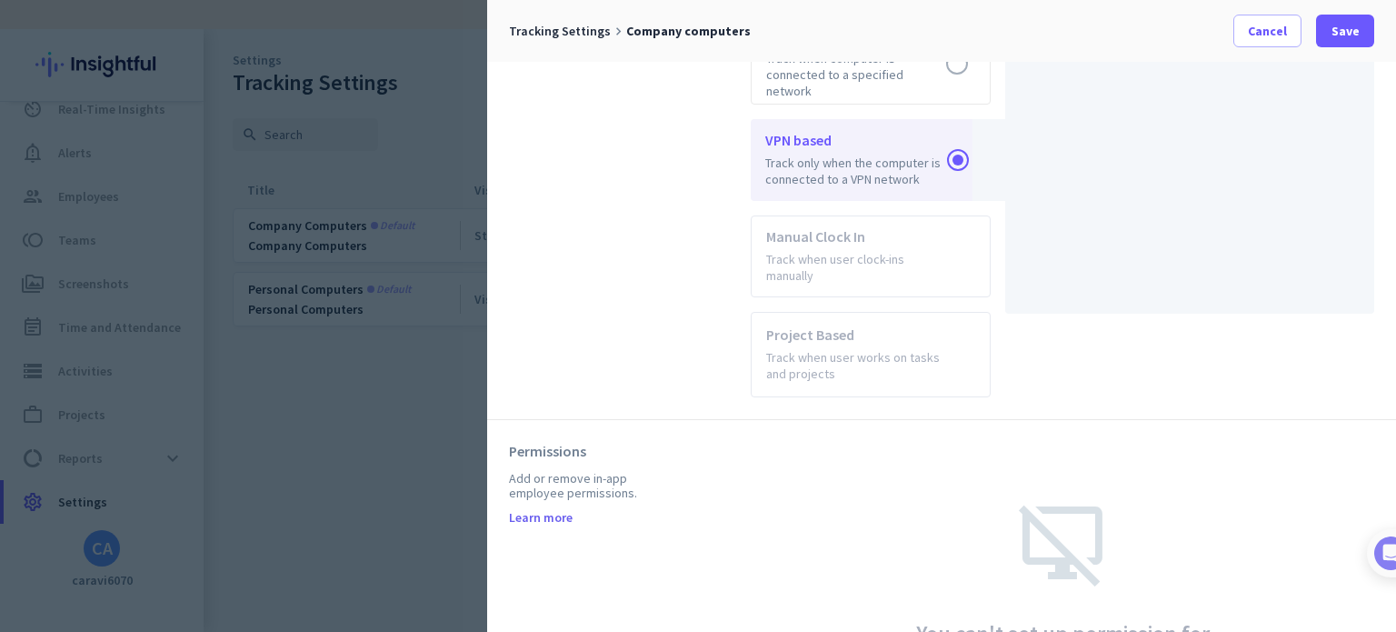
scroll to position [1022, 0]
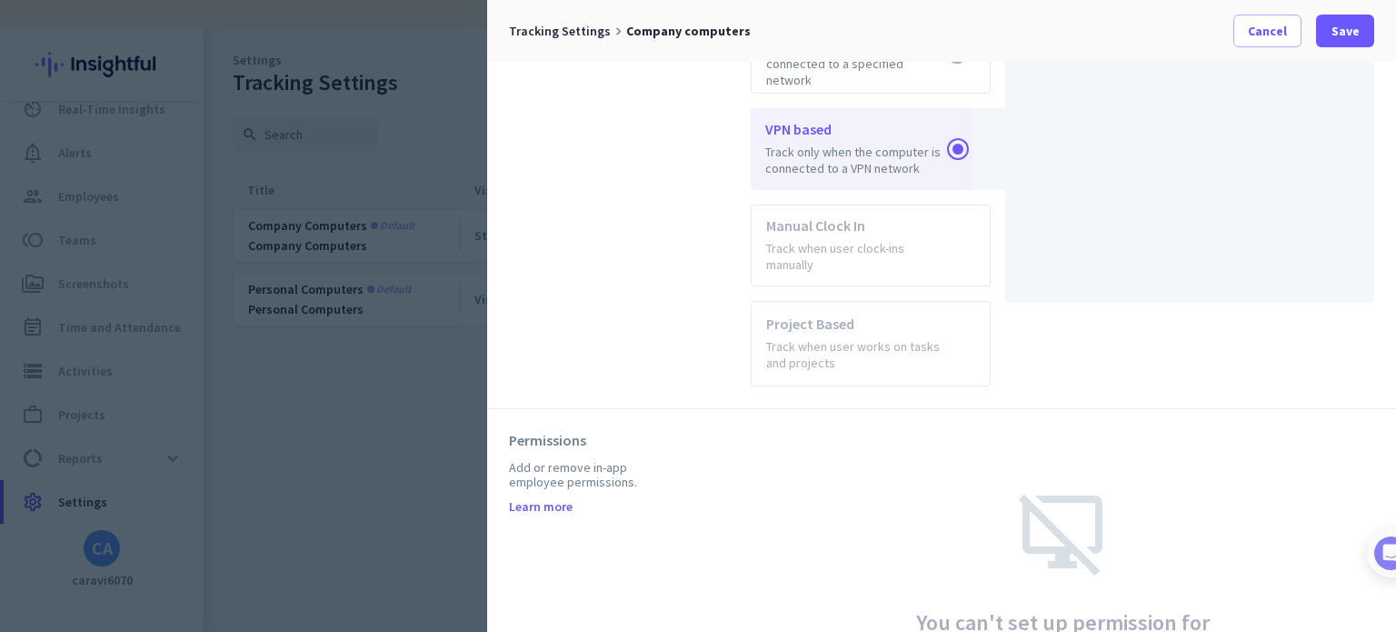
drag, startPoint x: 840, startPoint y: 244, endPoint x: 792, endPoint y: 323, distance: 92.6
click at [839, 245] on app-radio-card "Manual Clock In Track when user clock-ins manually" at bounding box center [871, 246] width 240 height 82
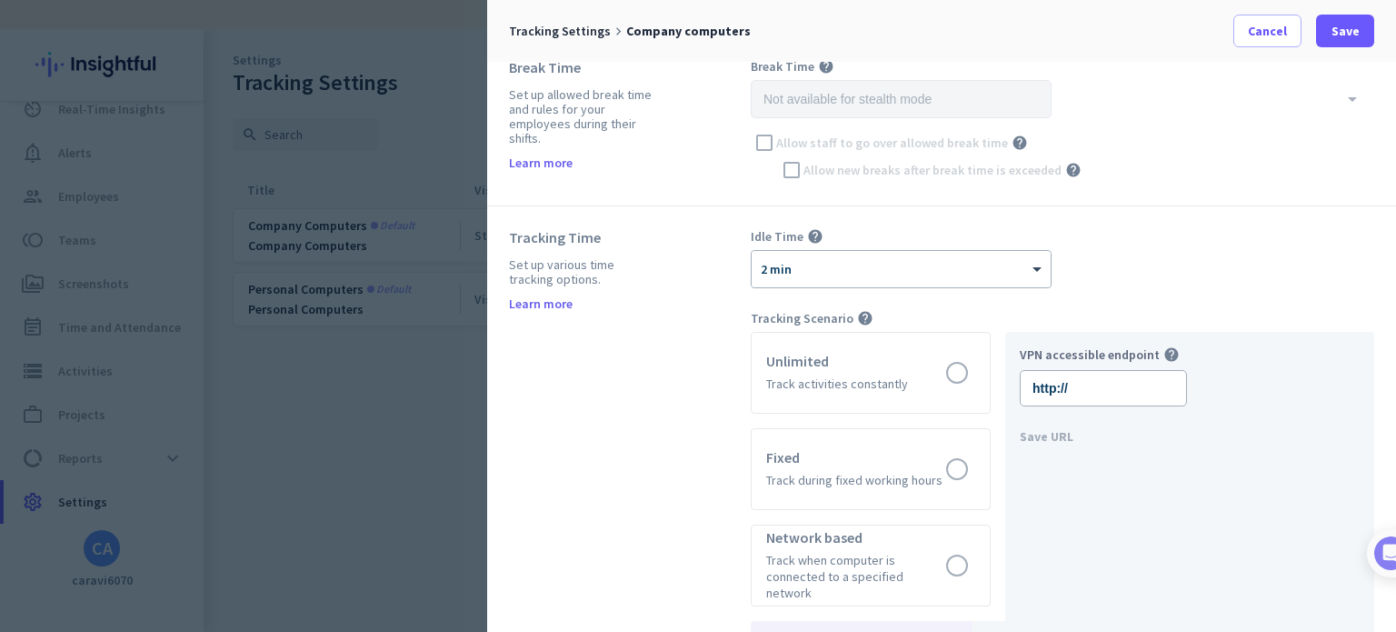
scroll to position [295, 0]
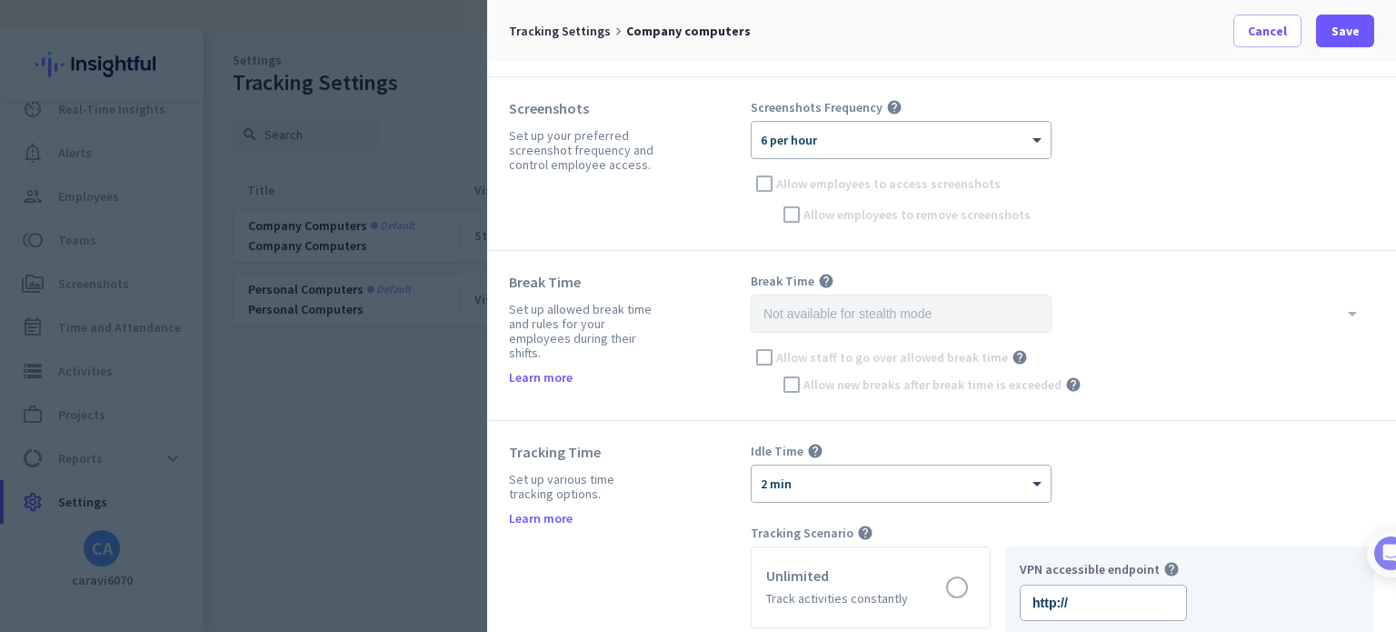
click at [1302, 35] on div "Cancel Save" at bounding box center [1304, 31] width 141 height 33
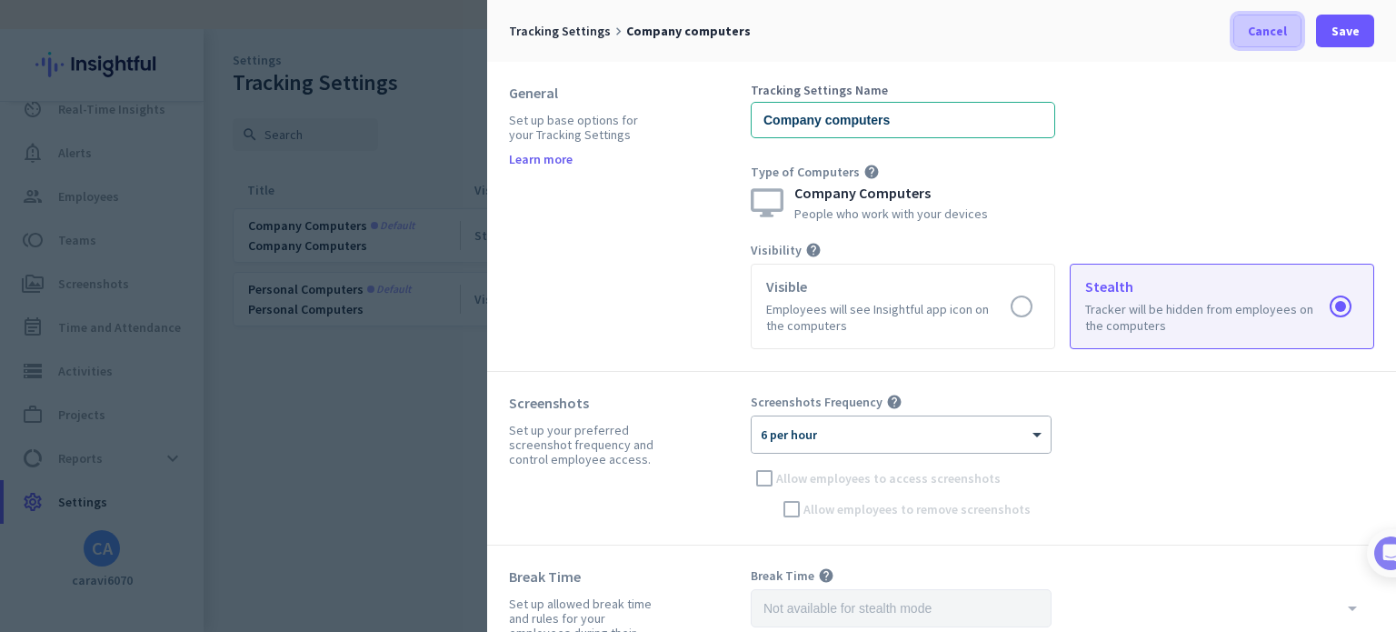
click at [1258, 29] on span "Cancel" at bounding box center [1267, 31] width 39 height 18
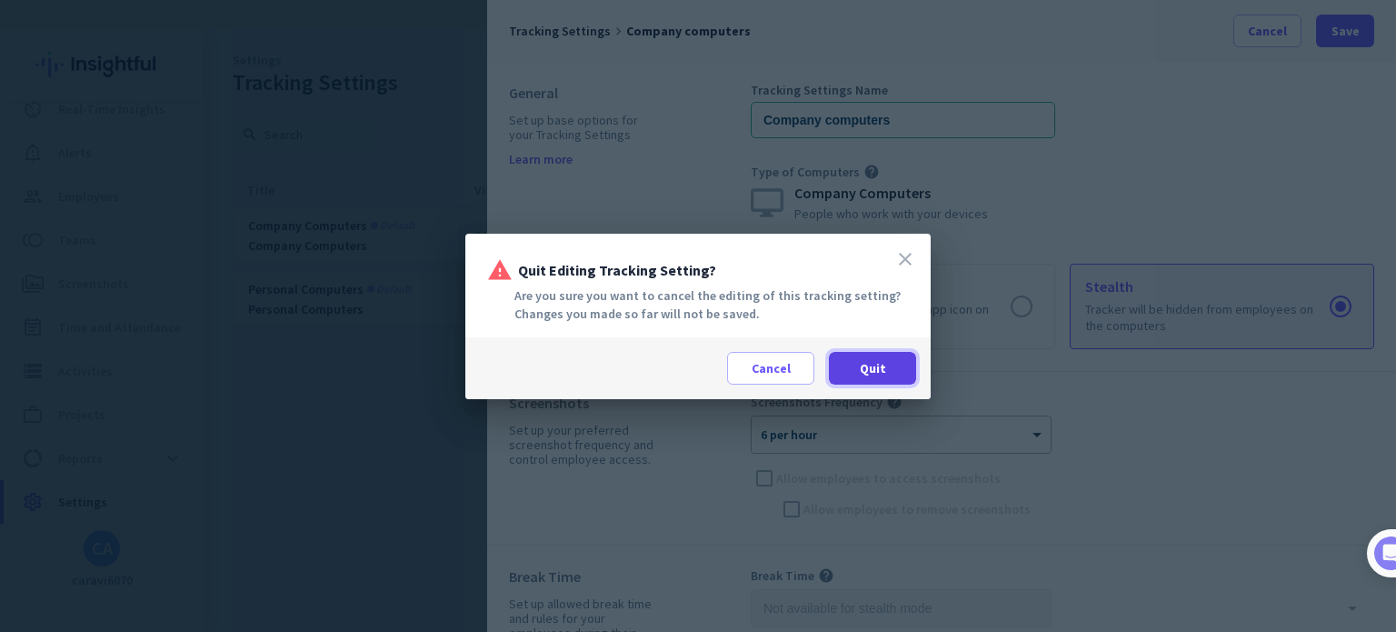
click at [869, 369] on span "Quit" at bounding box center [873, 368] width 26 height 18
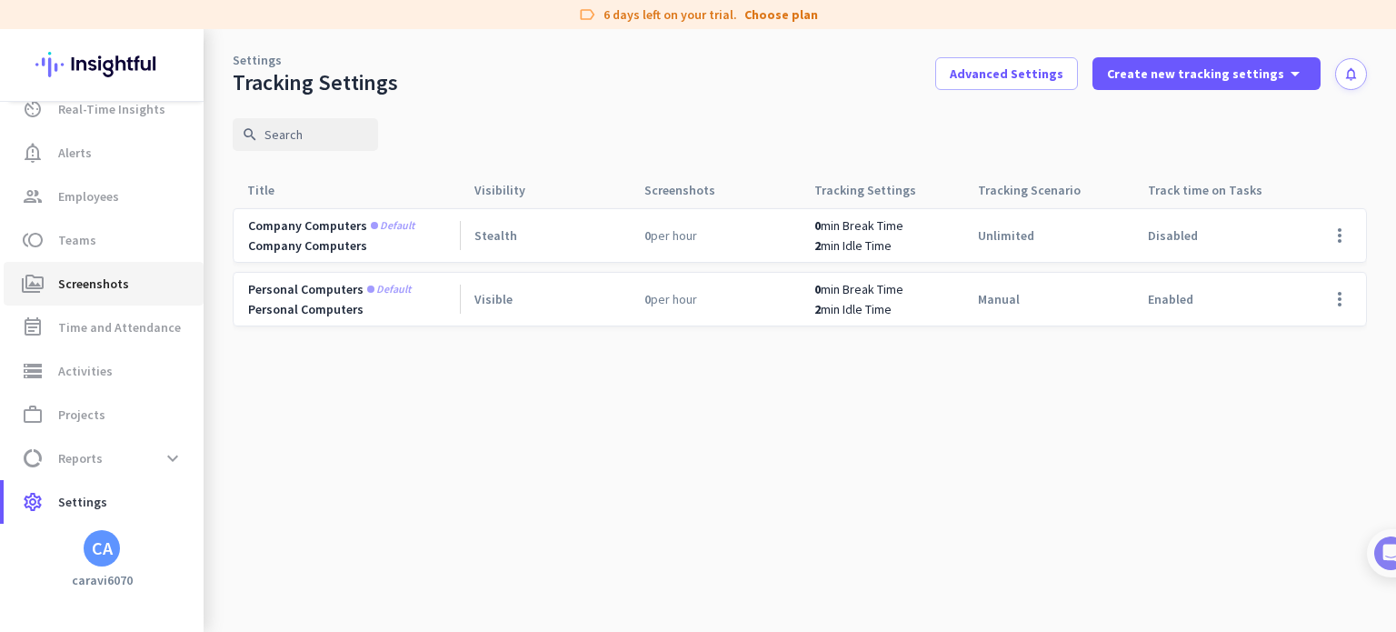
click at [110, 275] on span "Screenshots" at bounding box center [93, 284] width 71 height 22
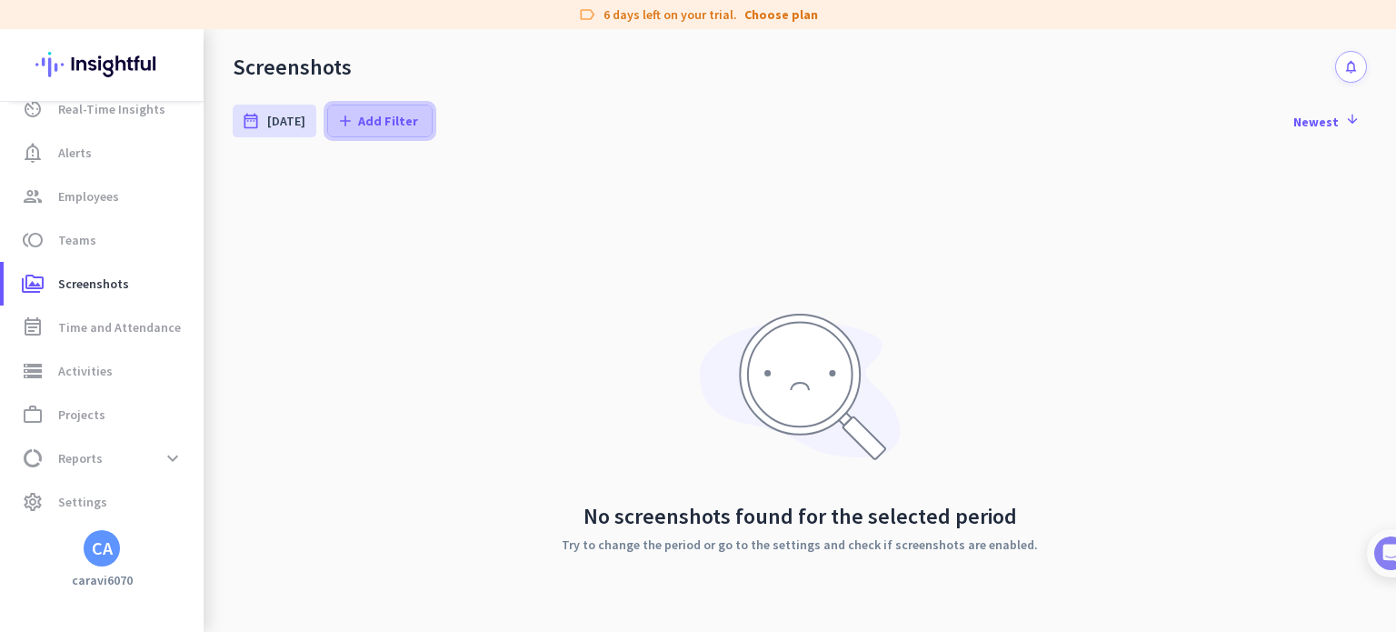
click at [367, 115] on span "Add Filter" at bounding box center [388, 121] width 60 height 18
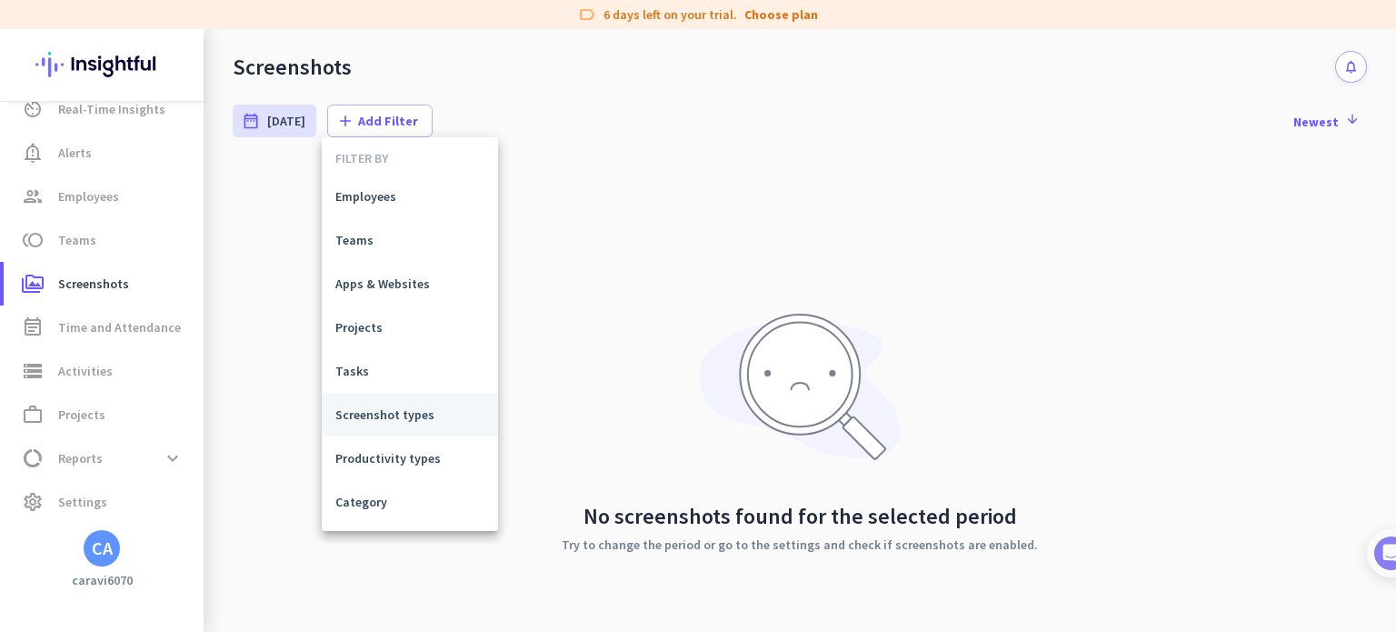
click at [406, 421] on span "Screenshot types" at bounding box center [409, 414] width 149 height 18
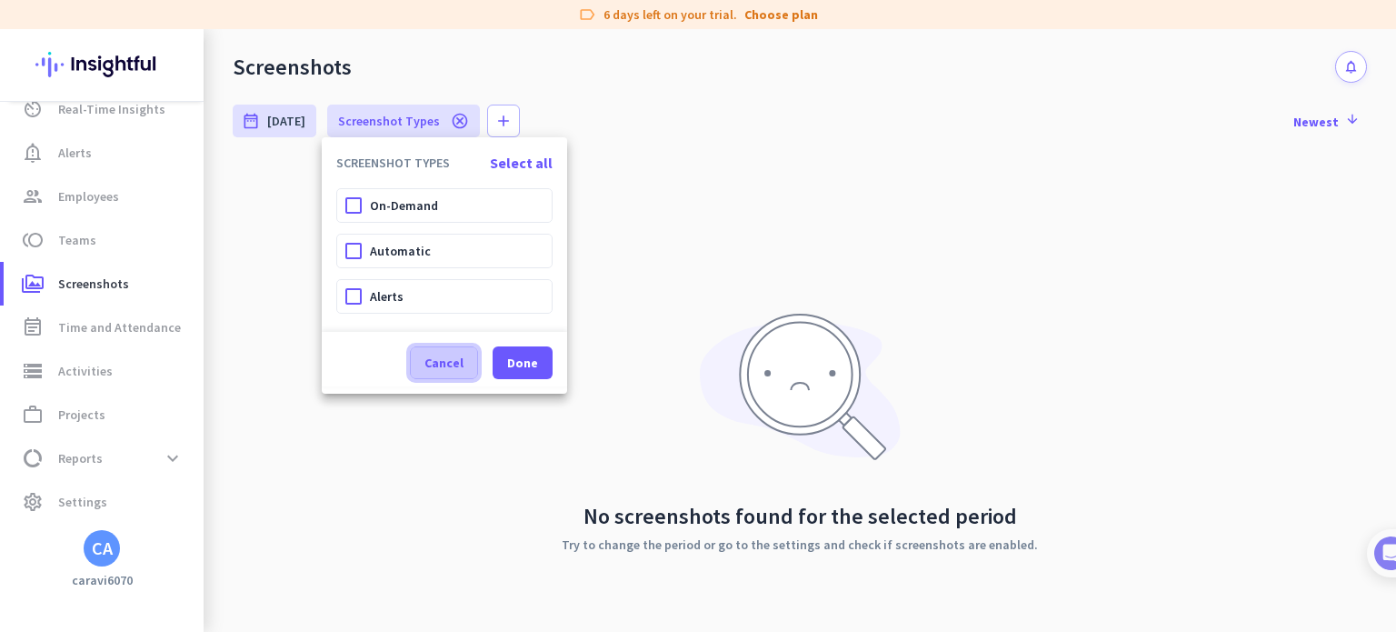
click at [430, 363] on span "Cancel" at bounding box center [444, 363] width 39 height 18
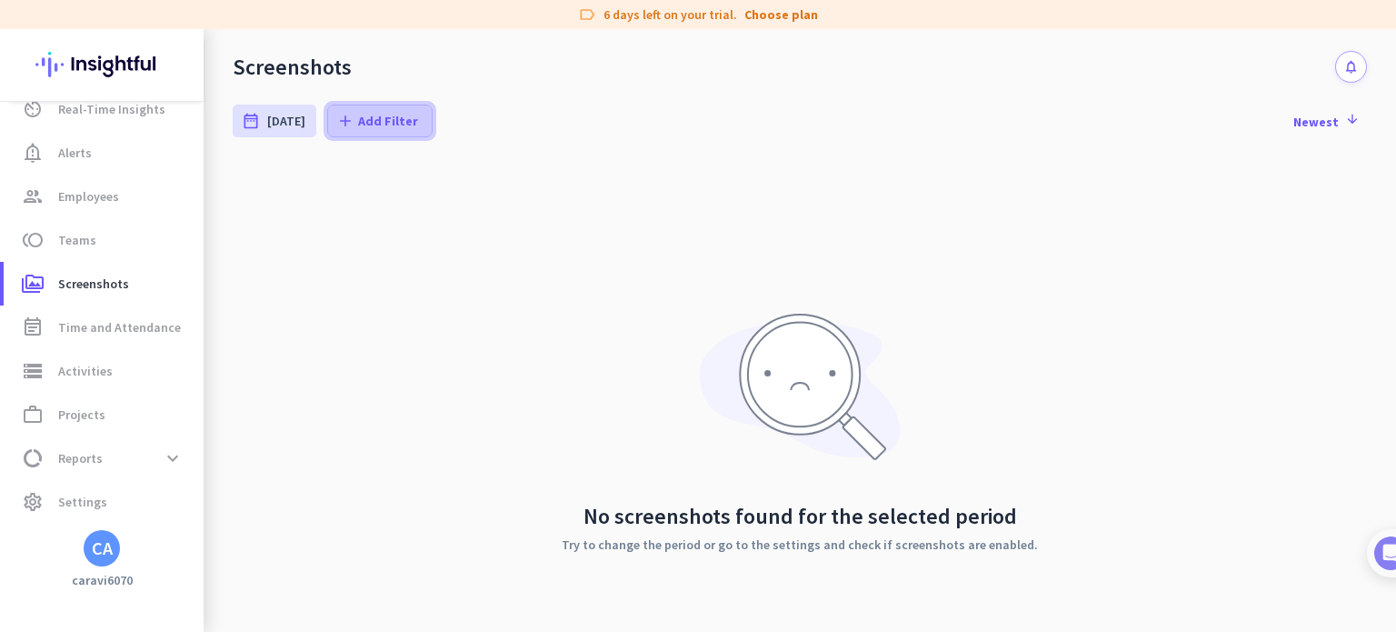
click at [390, 127] on span "Add Filter" at bounding box center [388, 121] width 60 height 18
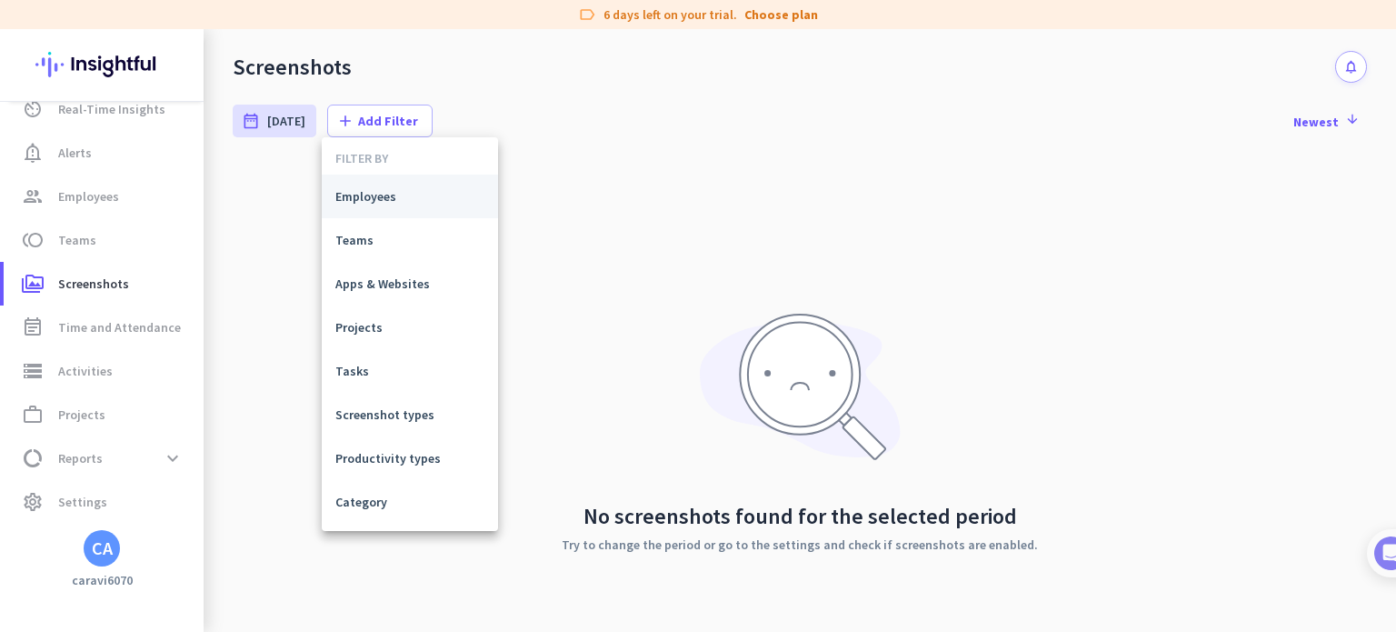
click at [376, 195] on span "Employees" at bounding box center [409, 196] width 149 height 18
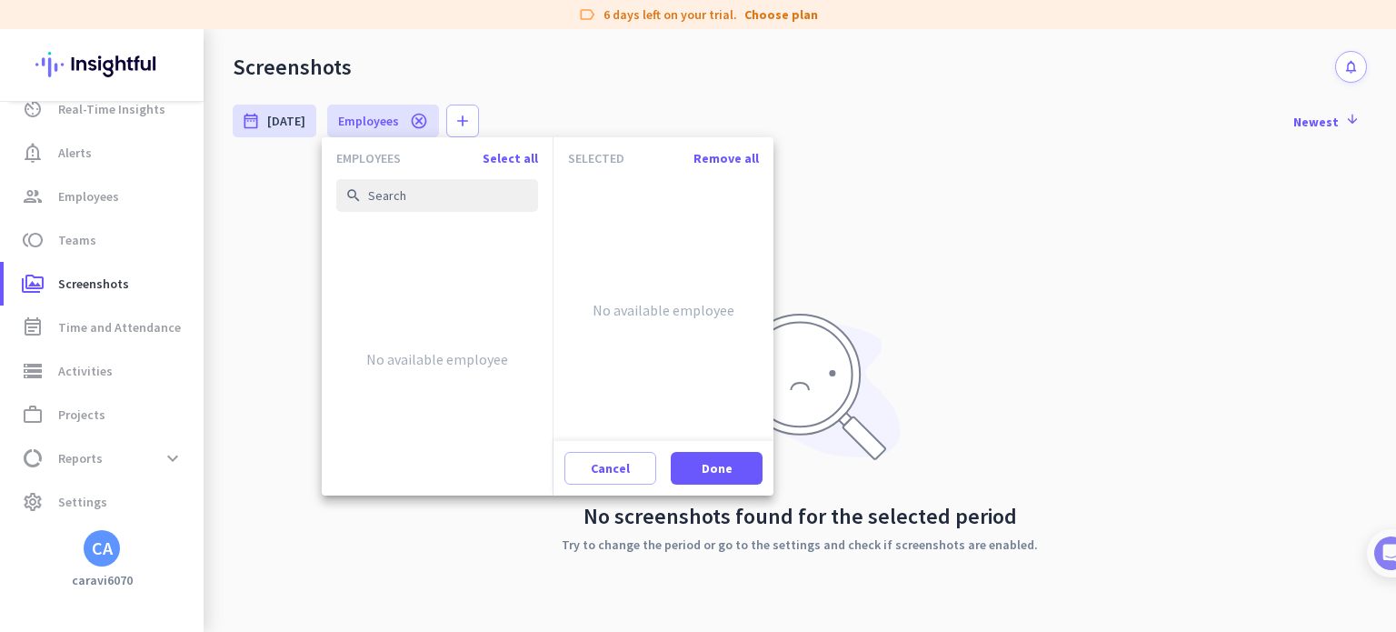
click at [564, 95] on div at bounding box center [698, 316] width 1396 height 632
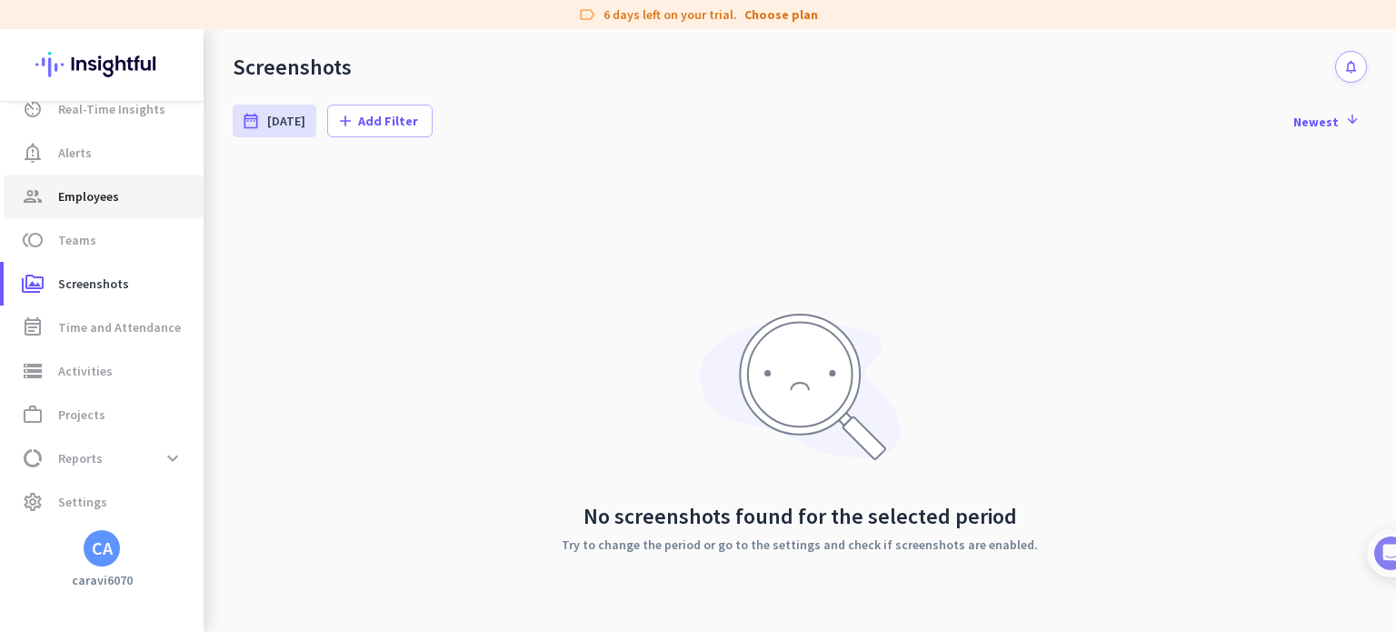
click at [89, 188] on span "Employees" at bounding box center [88, 196] width 61 height 22
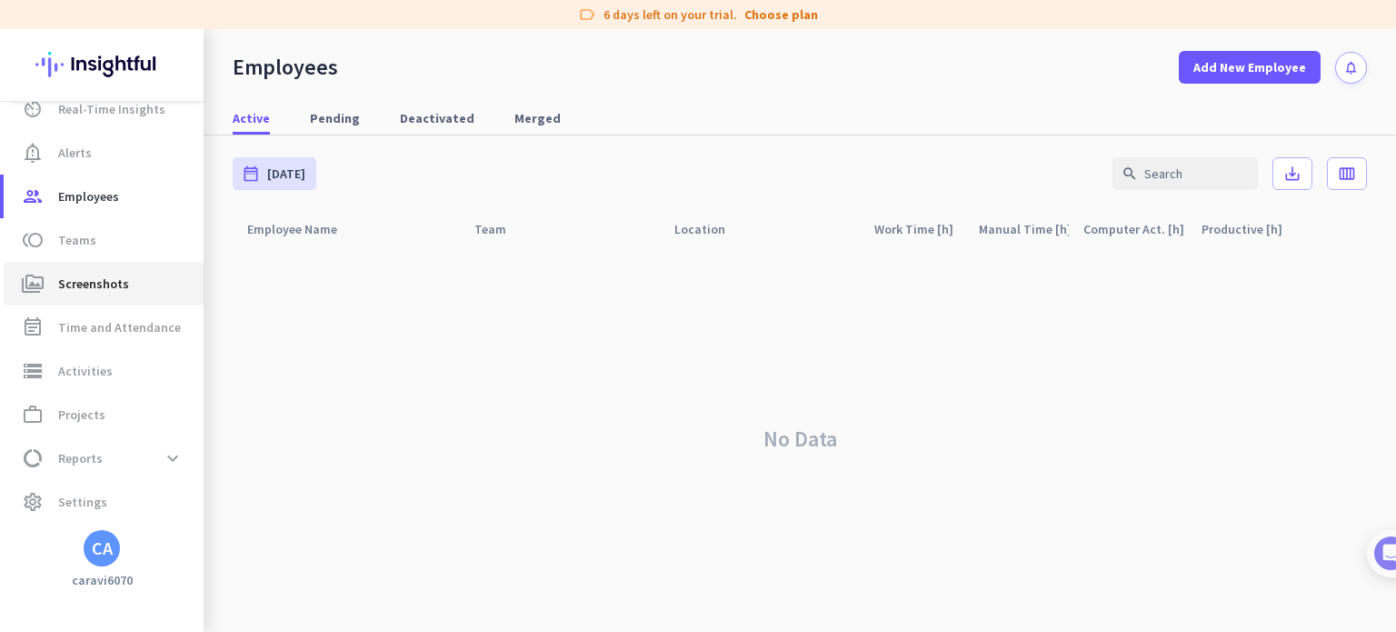
click at [102, 281] on span "Screenshots" at bounding box center [93, 284] width 71 height 22
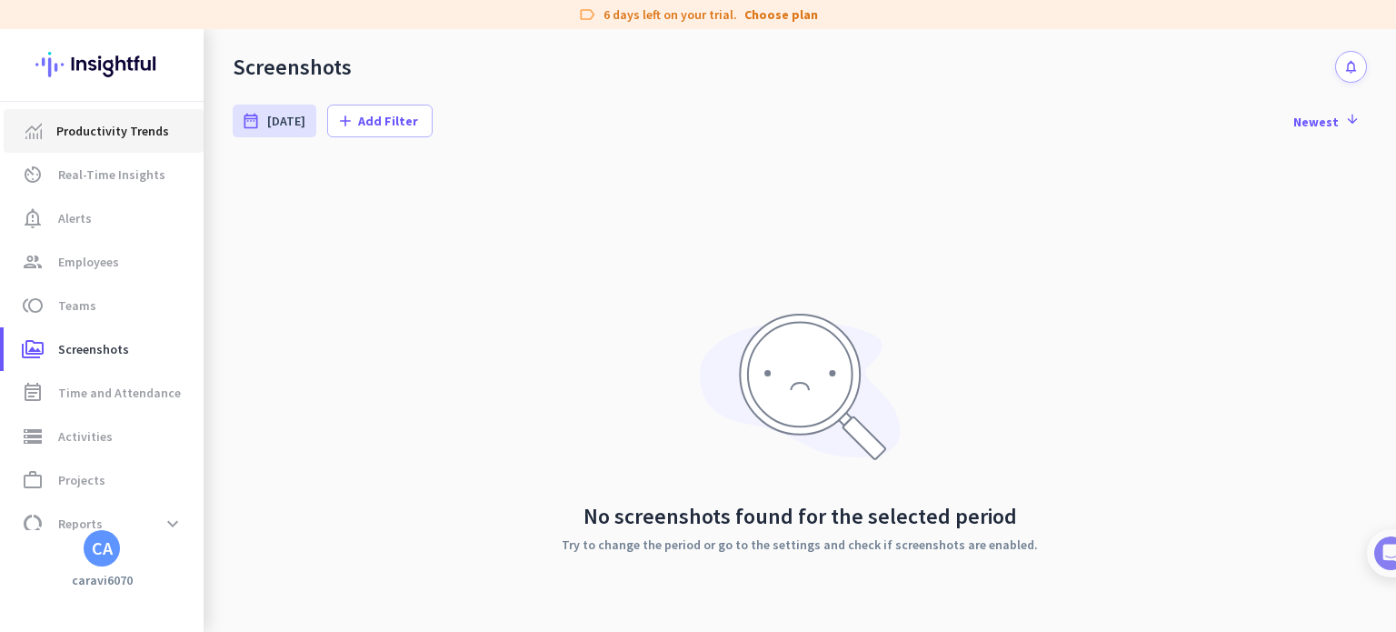
click at [112, 135] on span "Productivity Trends" at bounding box center [112, 131] width 113 height 22
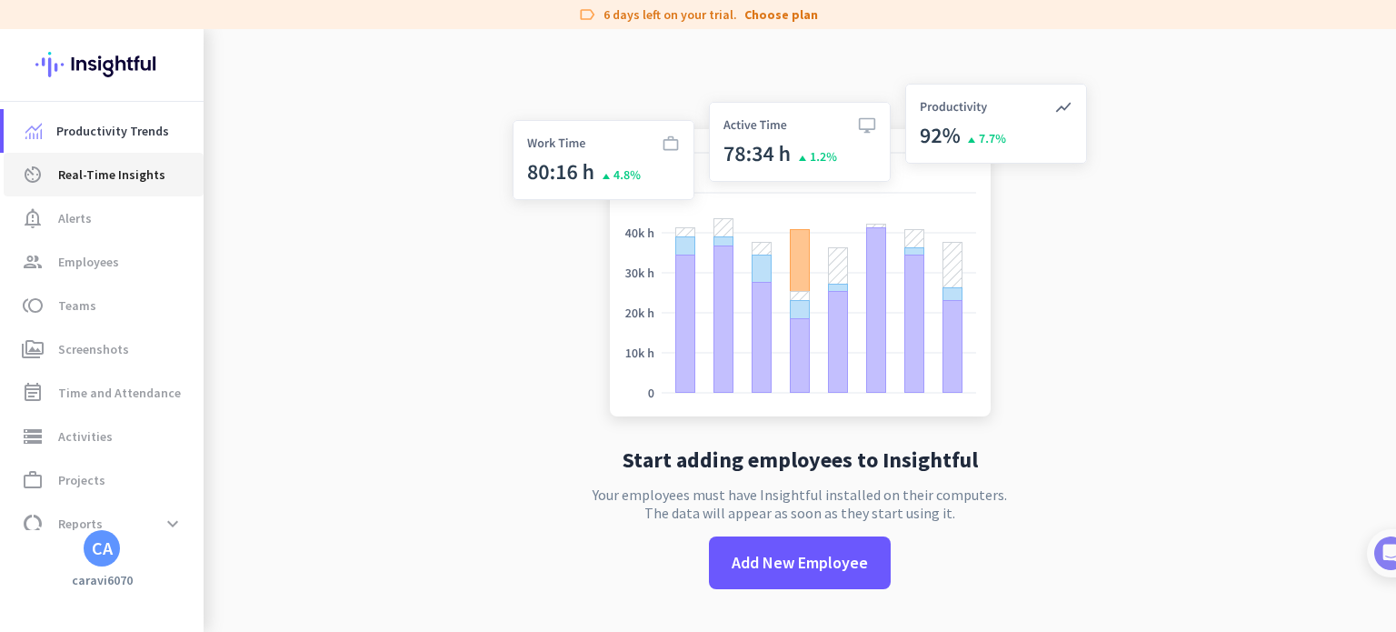
click at [107, 177] on span "Real-Time Insights" at bounding box center [111, 175] width 107 height 22
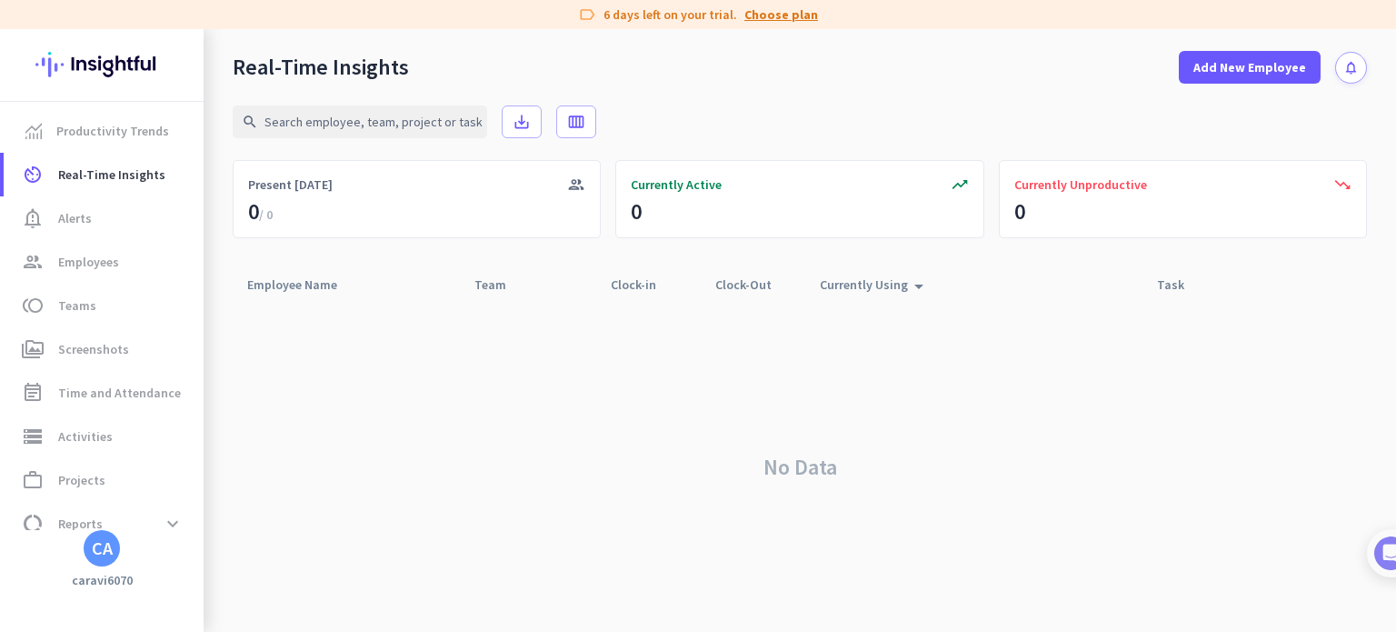
click at [776, 15] on link "Choose plan" at bounding box center [782, 14] width 74 height 18
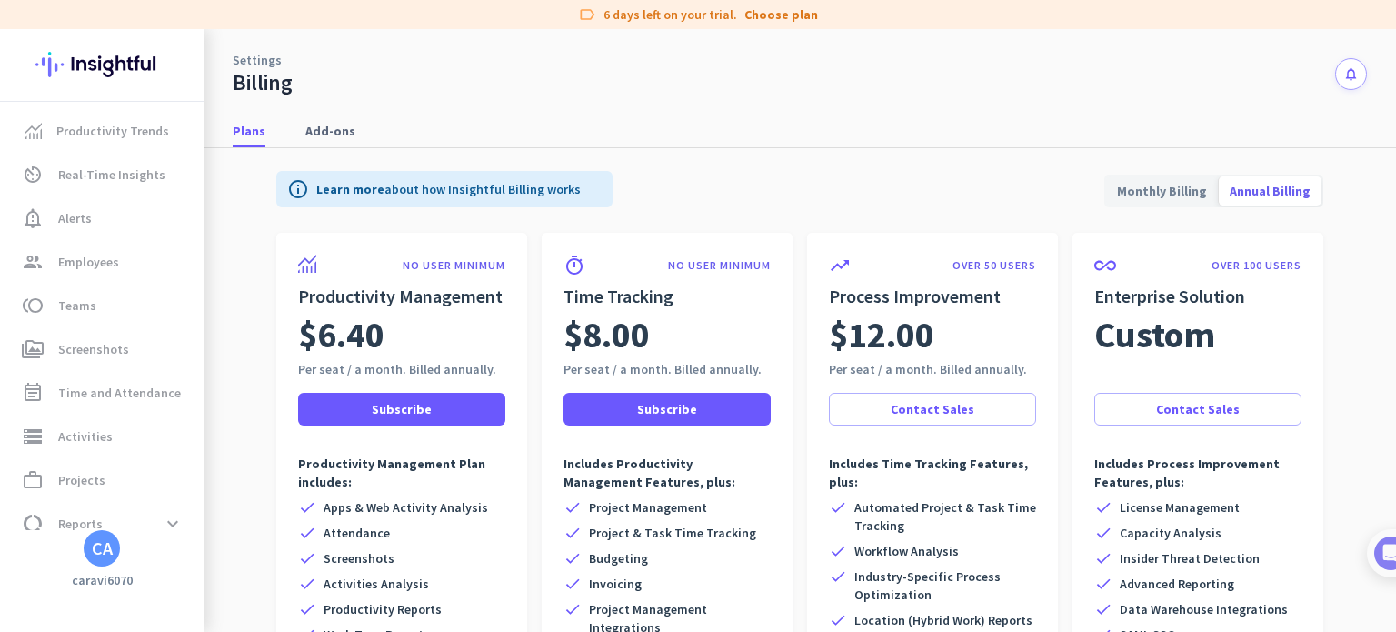
click at [1167, 194] on span "Monthly Billing" at bounding box center [1162, 191] width 112 height 44
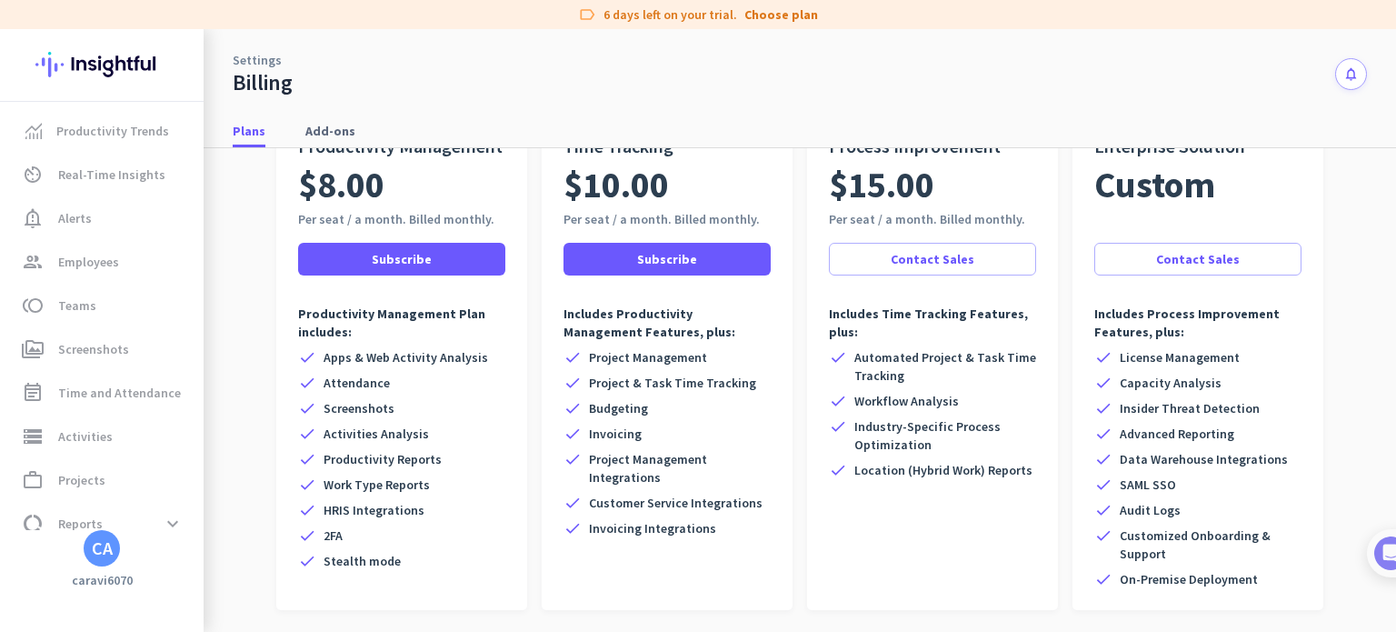
scroll to position [182, 0]
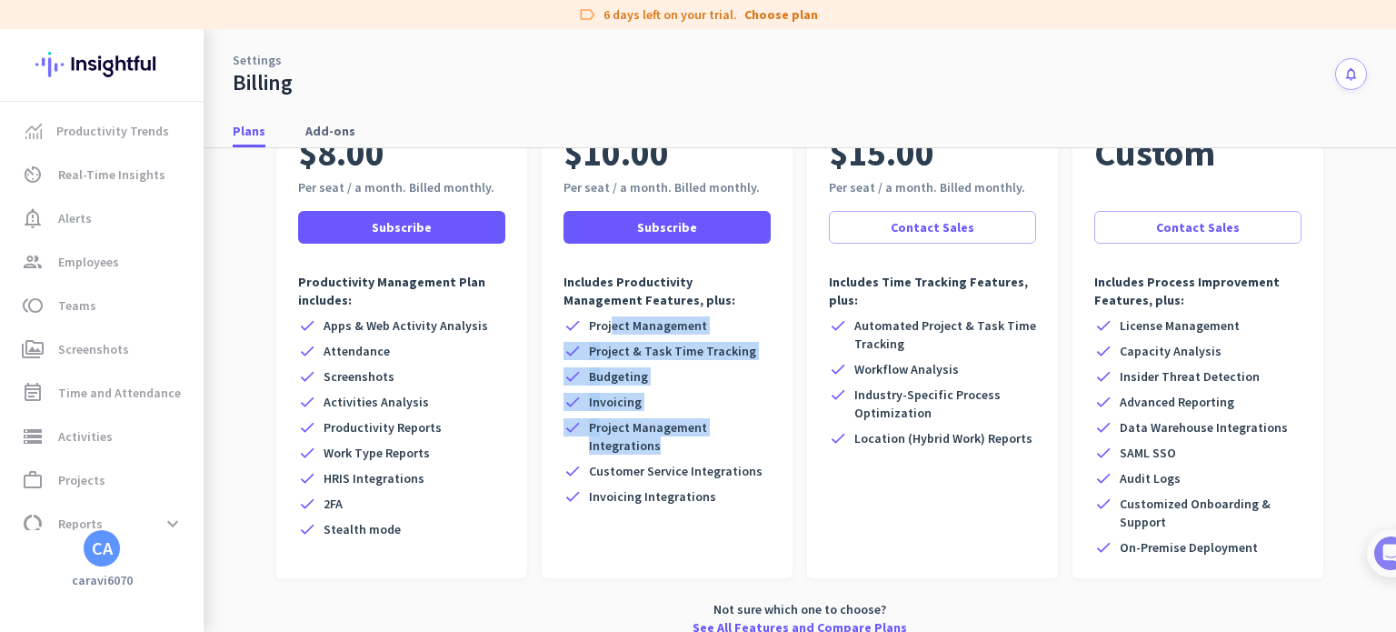
drag, startPoint x: 599, startPoint y: 325, endPoint x: 647, endPoint y: 457, distance: 141.2
click at [646, 455] on div "check Project Management check Project & Task Time Tracking check Budgeting che…" at bounding box center [667, 410] width 207 height 189
drag, startPoint x: 647, startPoint y: 457, endPoint x: 647, endPoint y: 475, distance: 18.2
click at [647, 458] on div "check Project Management check Project & Task Time Tracking check Budgeting che…" at bounding box center [667, 410] width 207 height 189
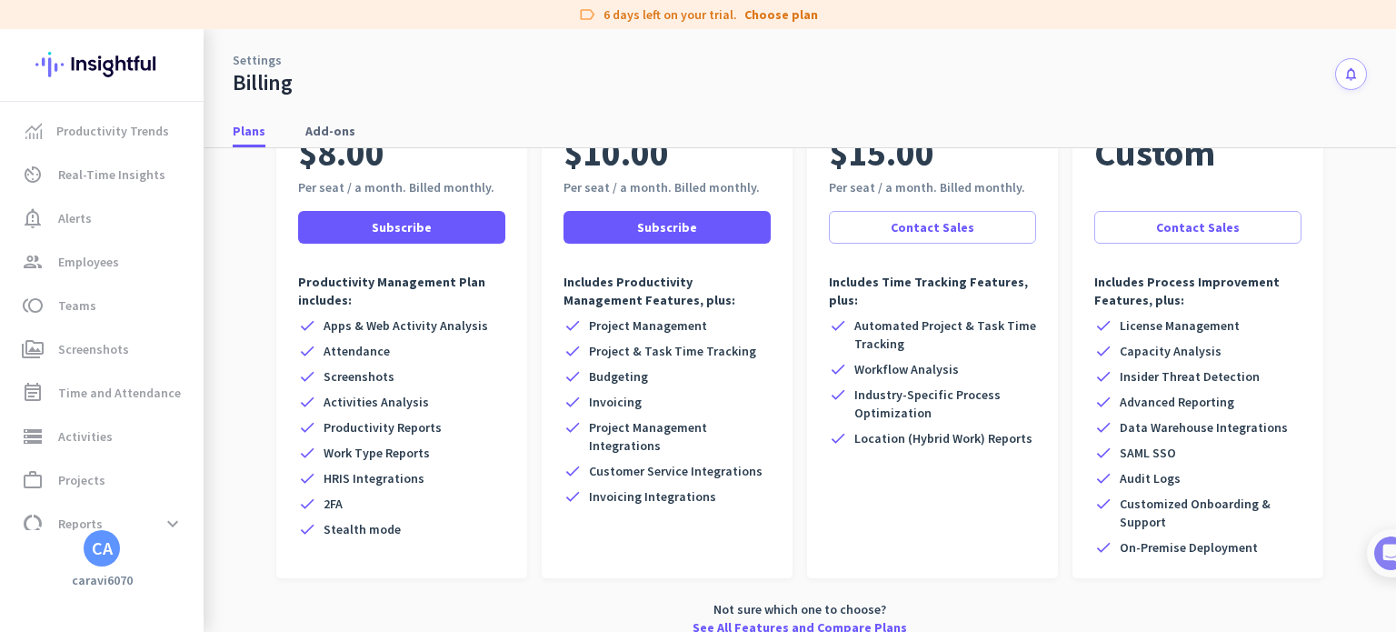
click at [649, 489] on span "Invoicing Integrations" at bounding box center [652, 496] width 127 height 18
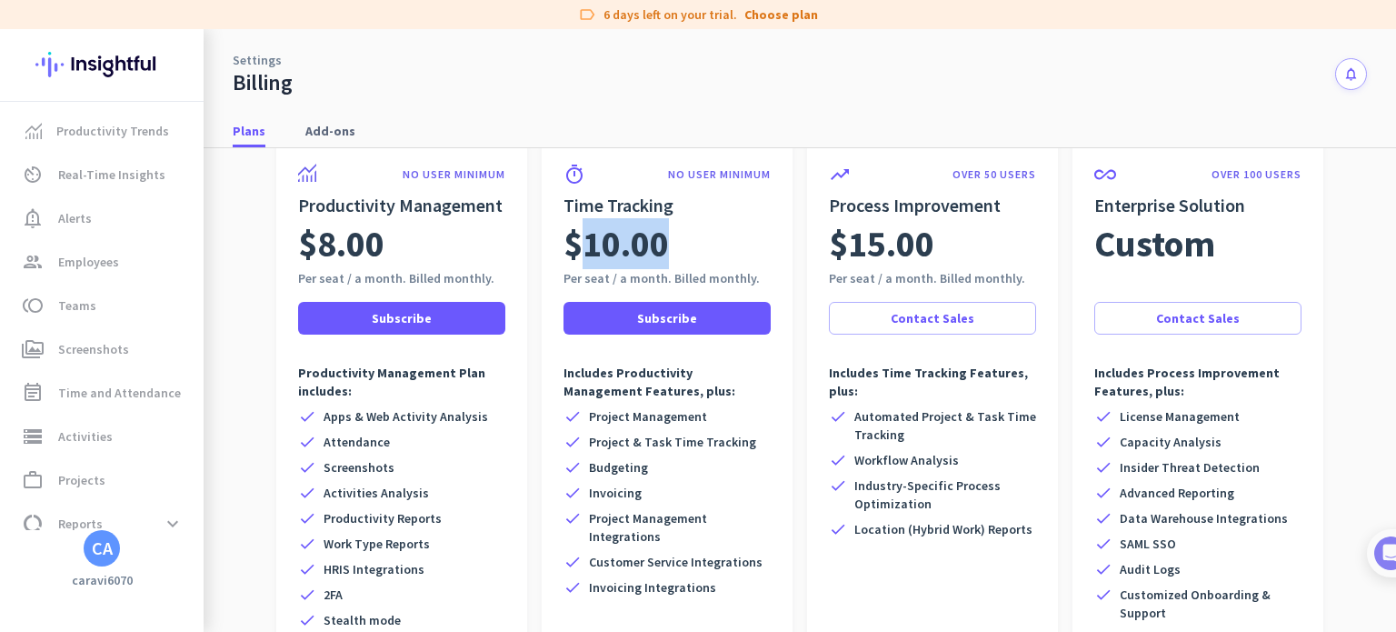
drag, startPoint x: 574, startPoint y: 224, endPoint x: 670, endPoint y: 235, distance: 97.0
click at [670, 235] on div "$10.00" at bounding box center [667, 243] width 207 height 51
click at [640, 241] on span "$10.00" at bounding box center [616, 243] width 105 height 51
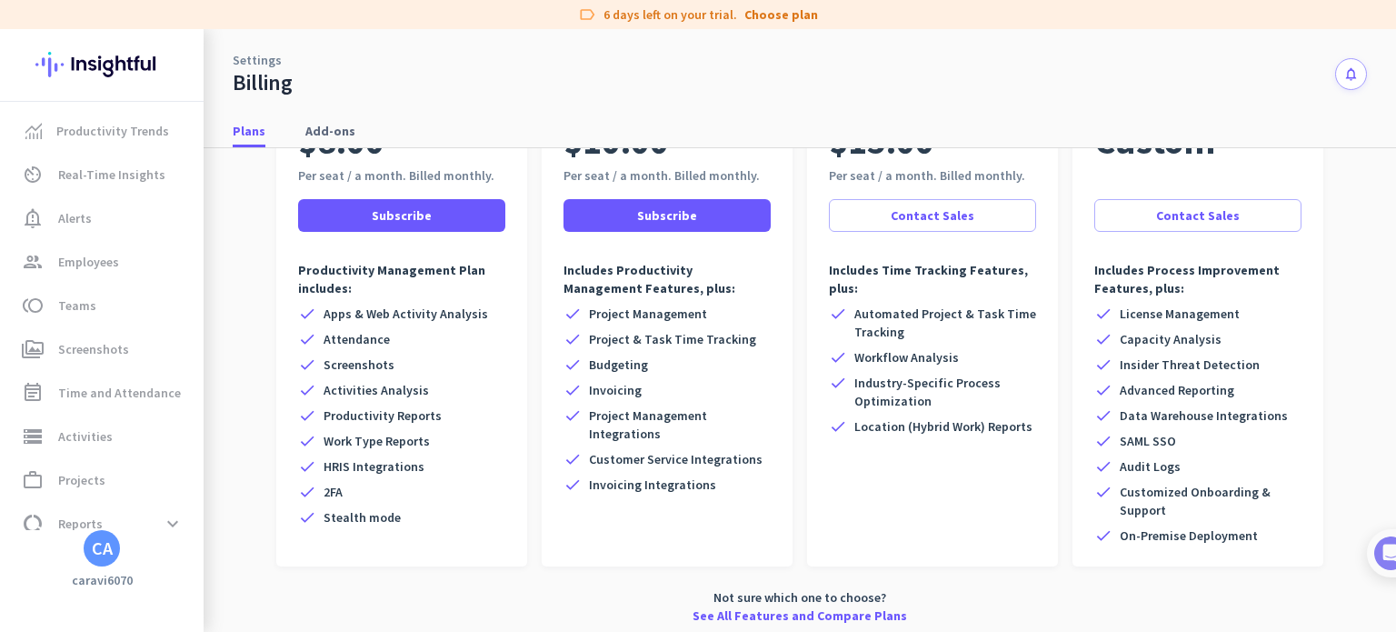
scroll to position [200, 0]
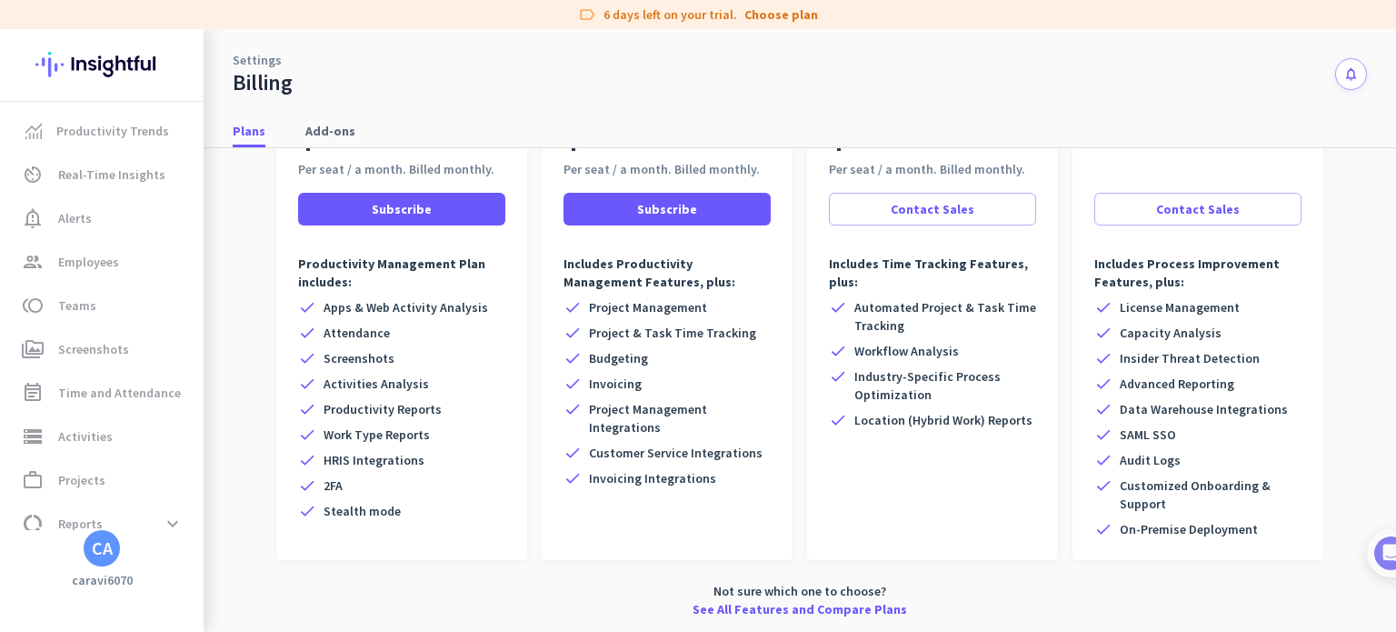
click at [370, 410] on span "Productivity Reports" at bounding box center [383, 409] width 118 height 18
click at [704, 395] on div "check Project Management check Project & Task Time Tracking check Budgeting che…" at bounding box center [667, 392] width 207 height 189
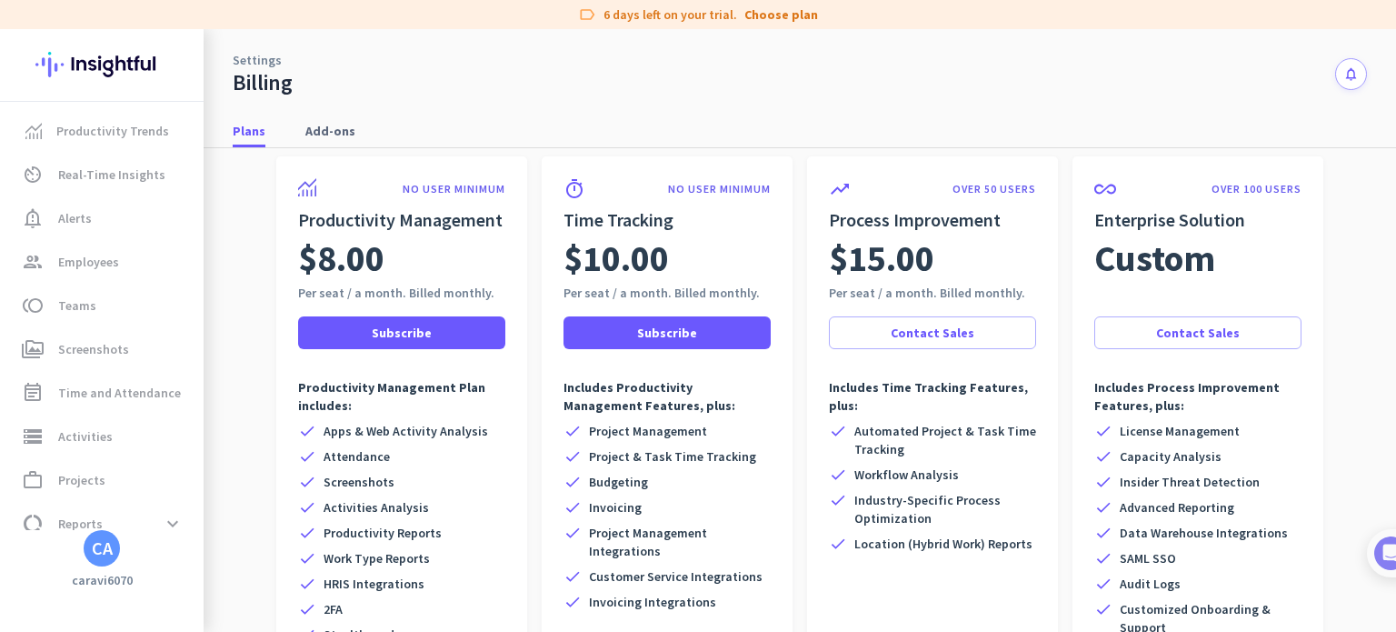
scroll to position [0, 0]
